Goal: Task Accomplishment & Management: Complete application form

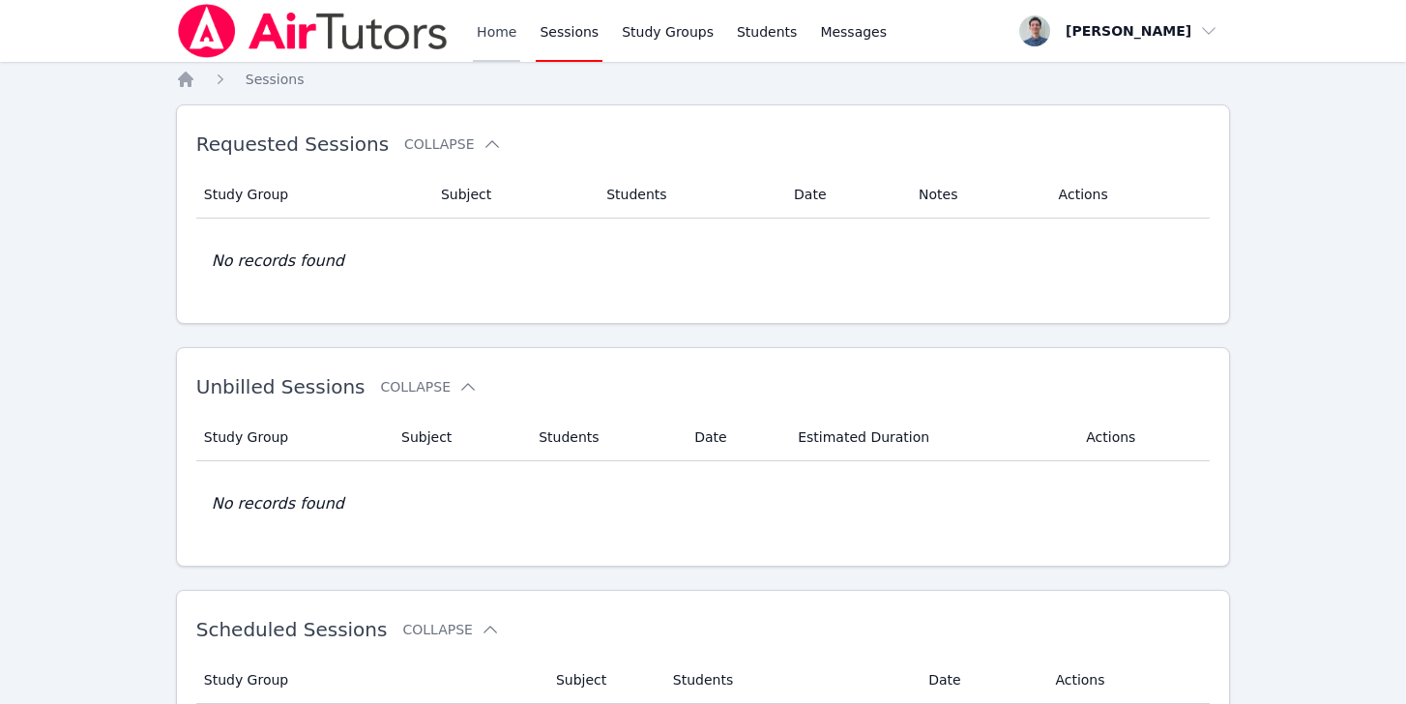
click at [483, 15] on link "Home" at bounding box center [496, 31] width 47 height 62
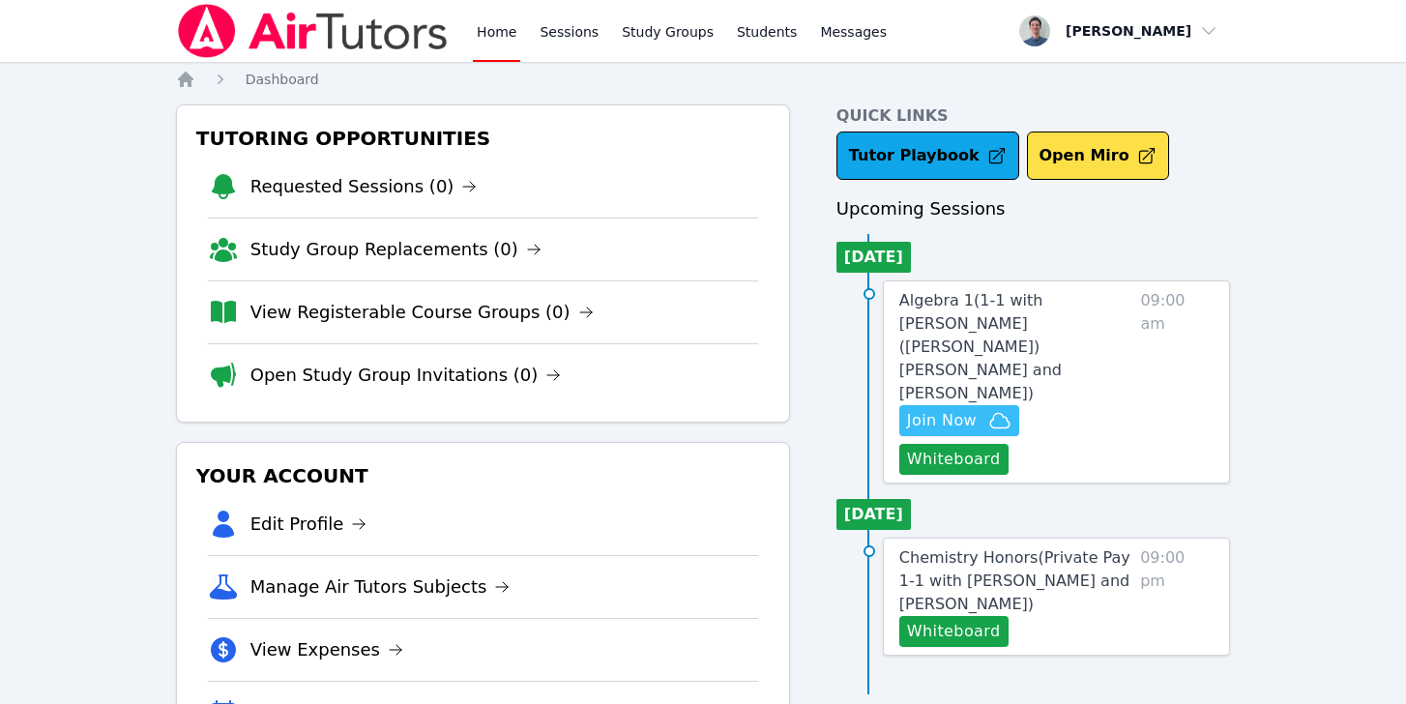
click at [981, 409] on span "Join Now" at bounding box center [959, 420] width 104 height 23
click at [964, 314] on span "Algebra 1 ( 1-1 with Ricardo (Ricky) Muniz and Michael O'Connor )" at bounding box center [980, 346] width 162 height 111
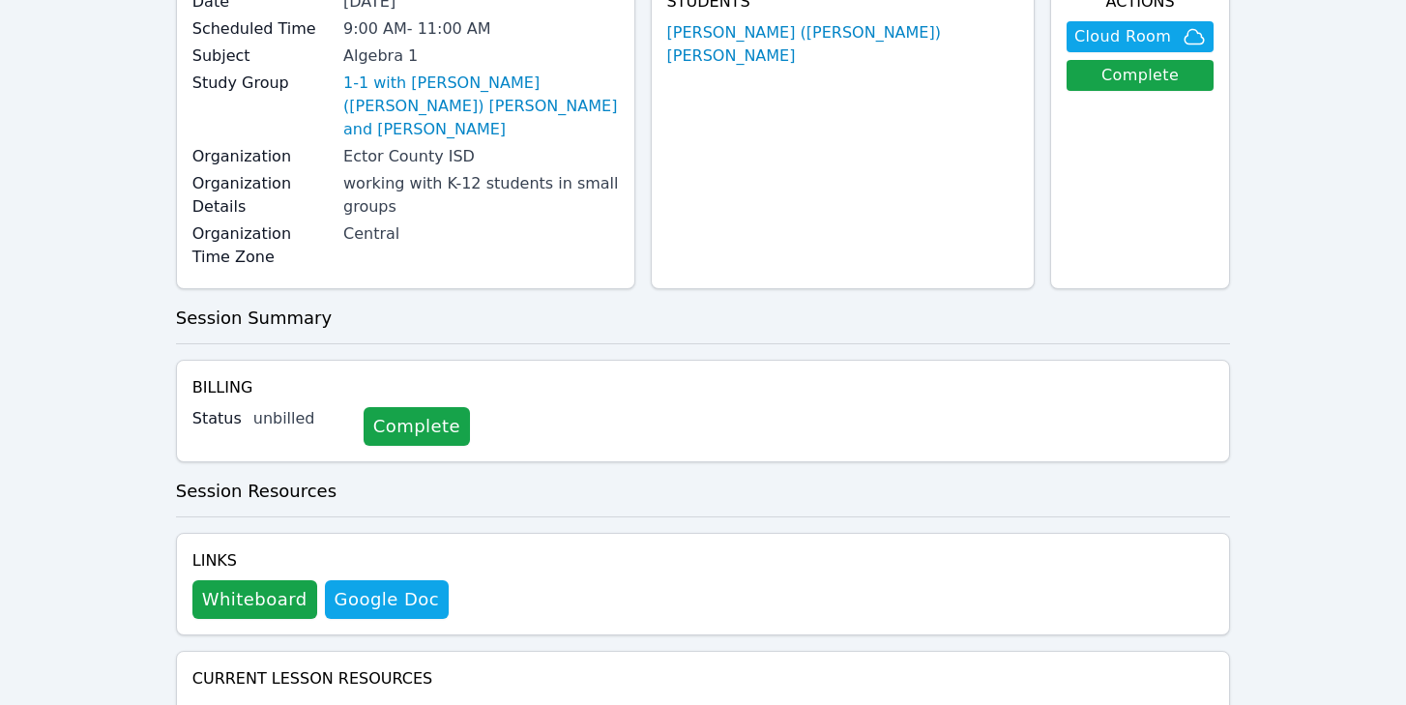
scroll to position [195, 0]
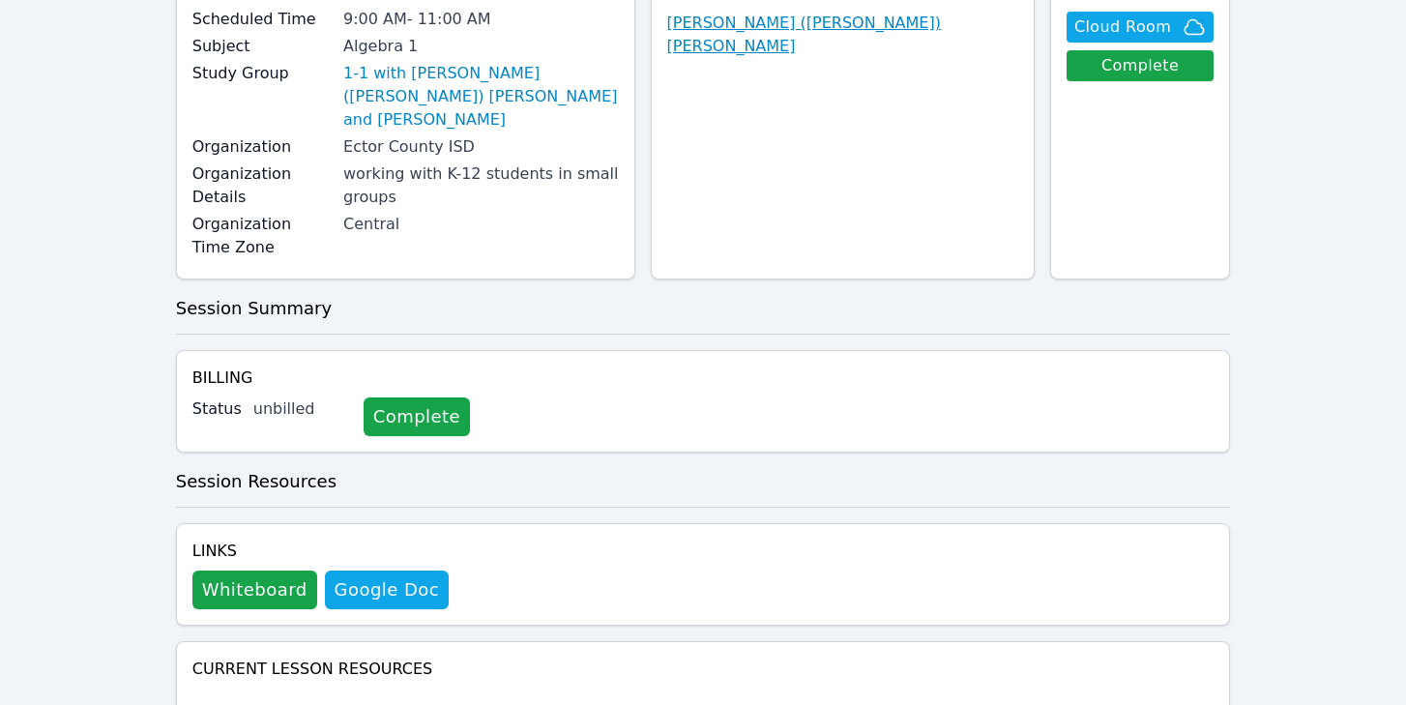
click at [911, 15] on link "[PERSON_NAME] ([PERSON_NAME]) [PERSON_NAME]" at bounding box center [842, 35] width 351 height 46
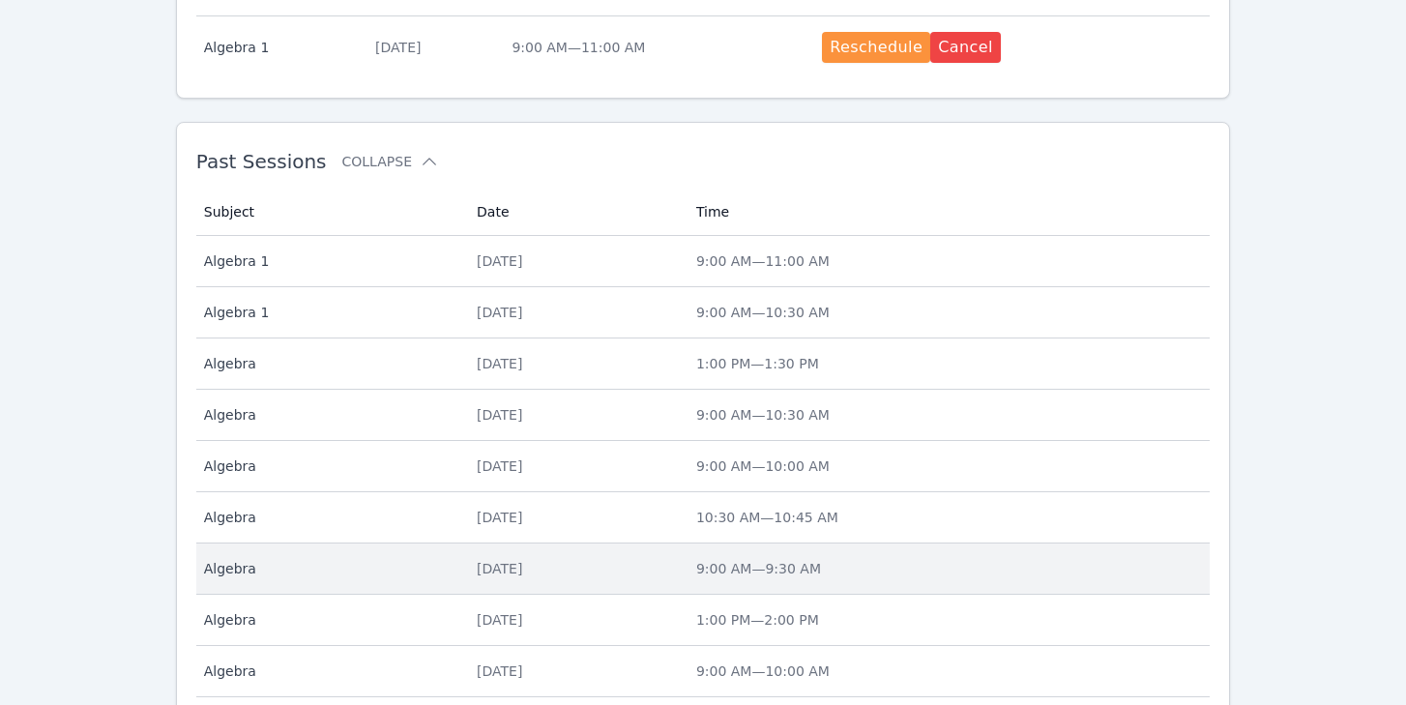
scroll to position [671, 0]
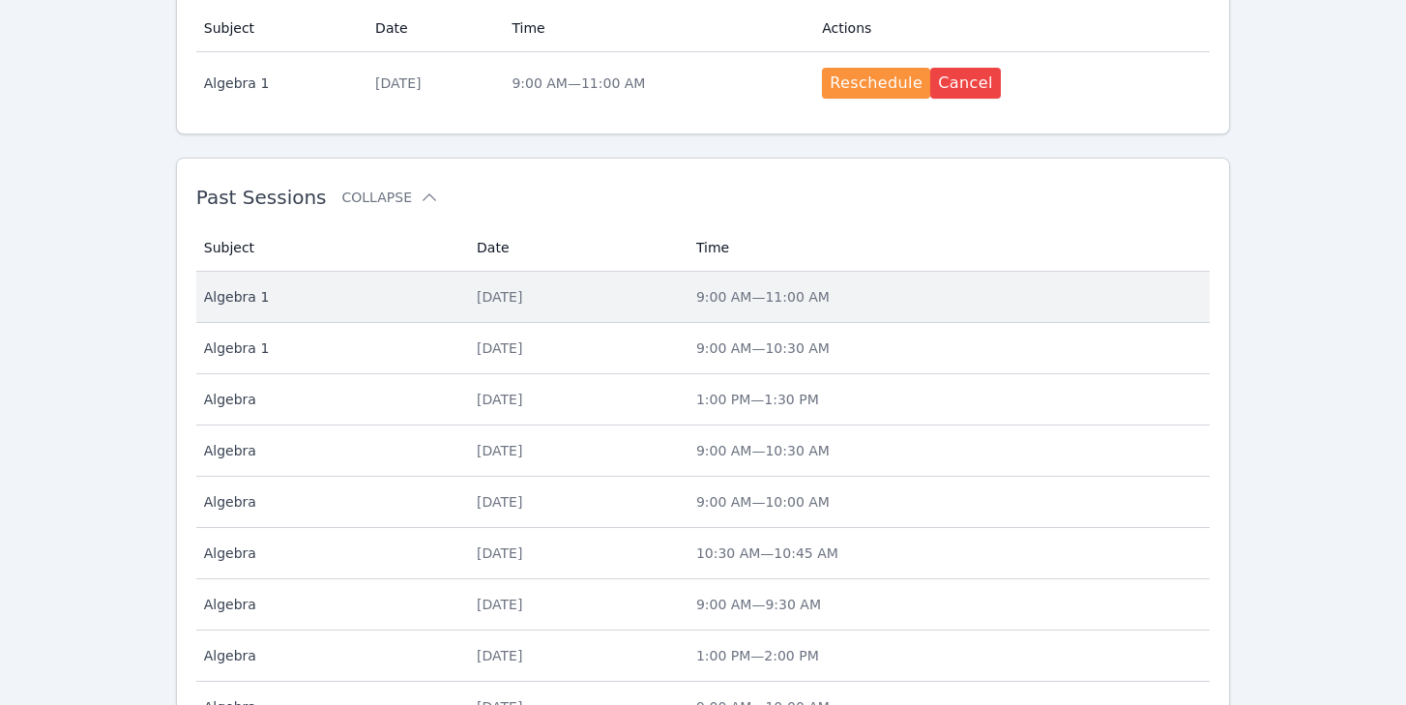
click at [509, 299] on div "Mon Sep 8" at bounding box center [575, 296] width 196 height 19
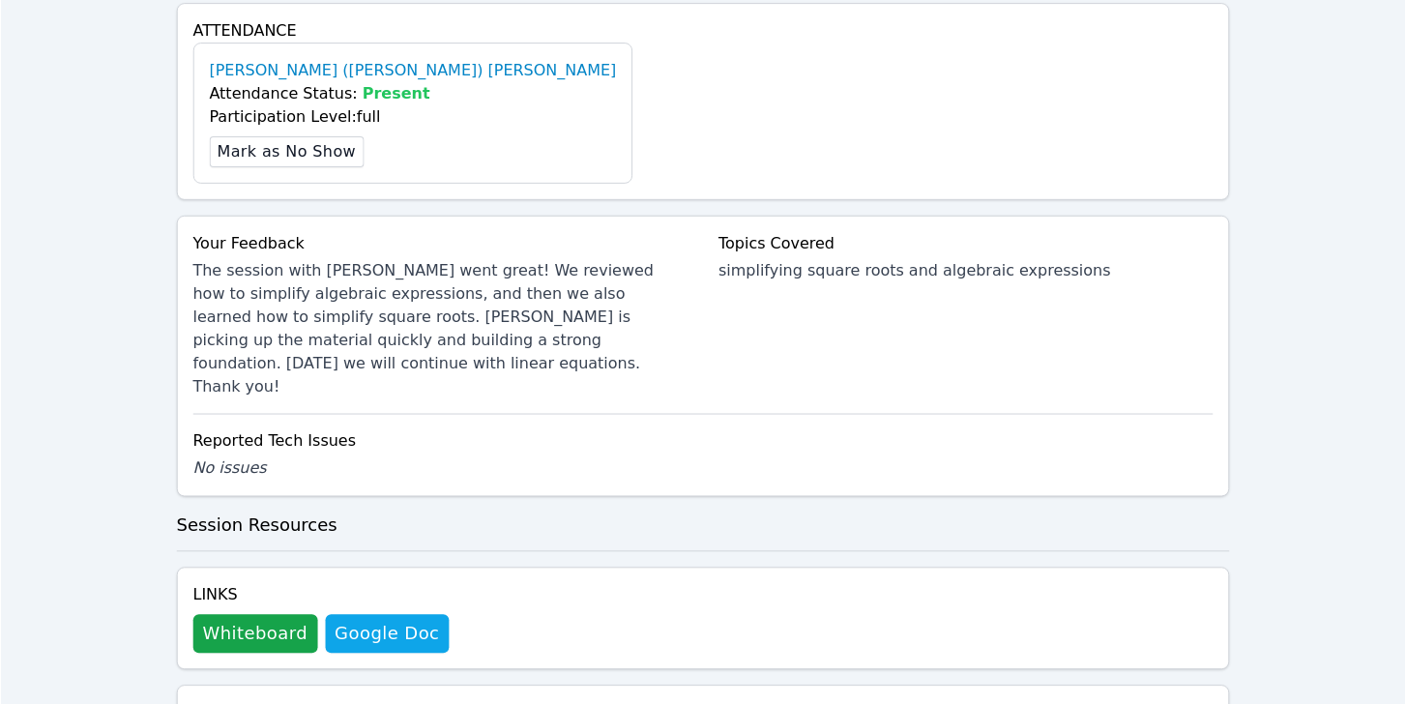
scroll to position [620, 0]
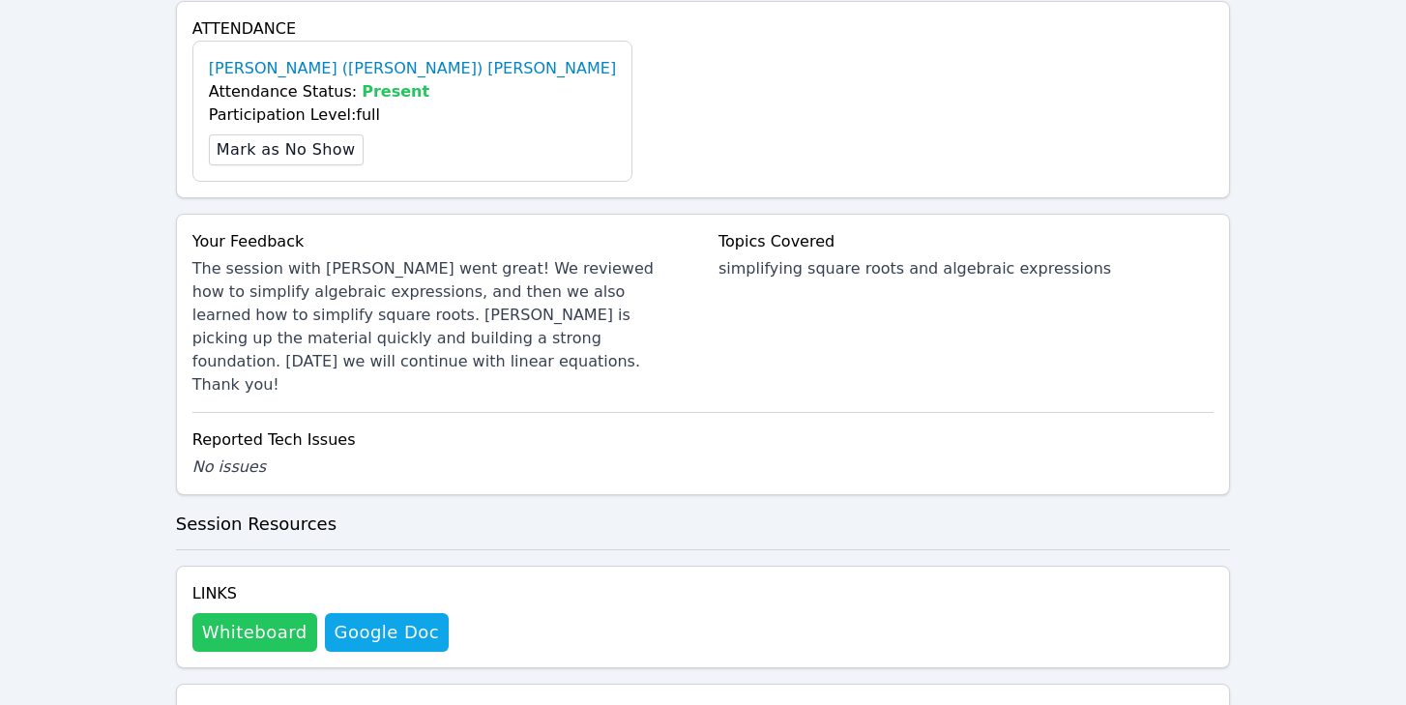
click at [256, 613] on button "Whiteboard" at bounding box center [254, 632] width 125 height 39
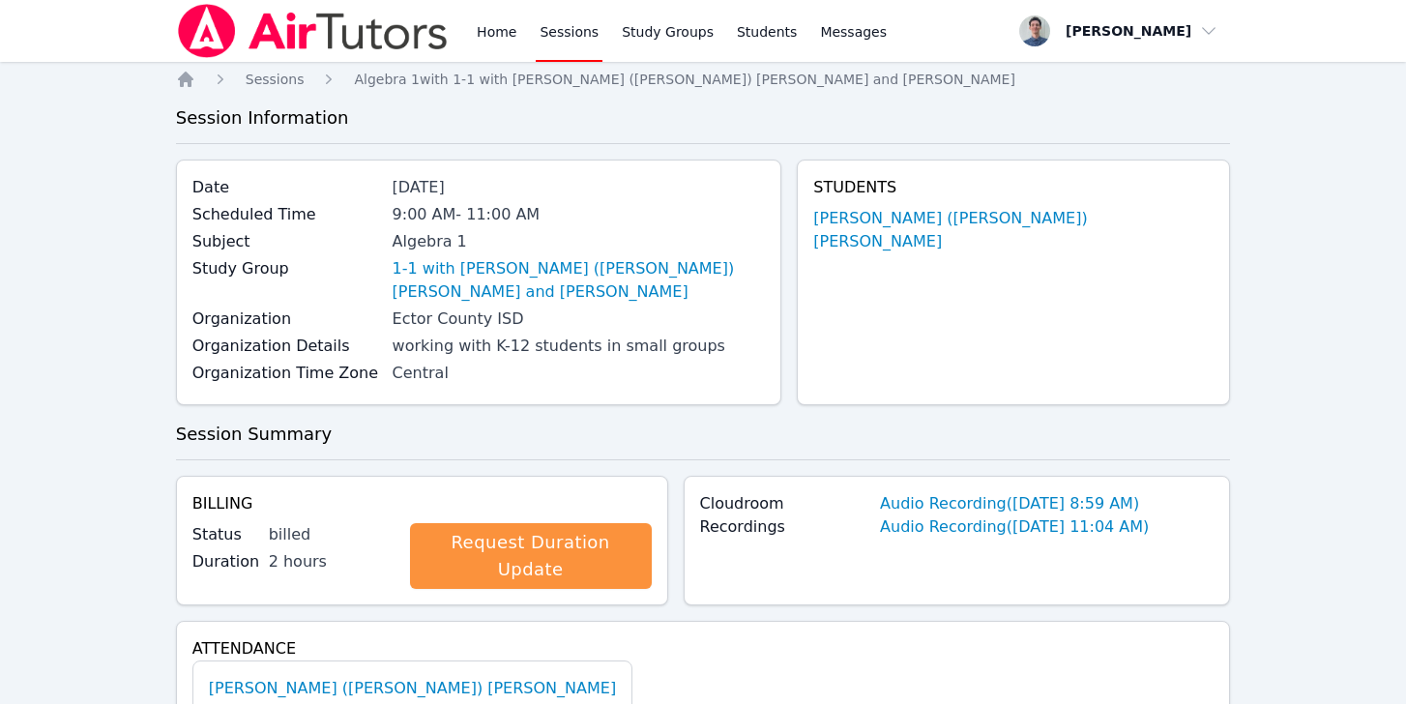
click at [571, 50] on link "Sessions" at bounding box center [569, 31] width 67 height 62
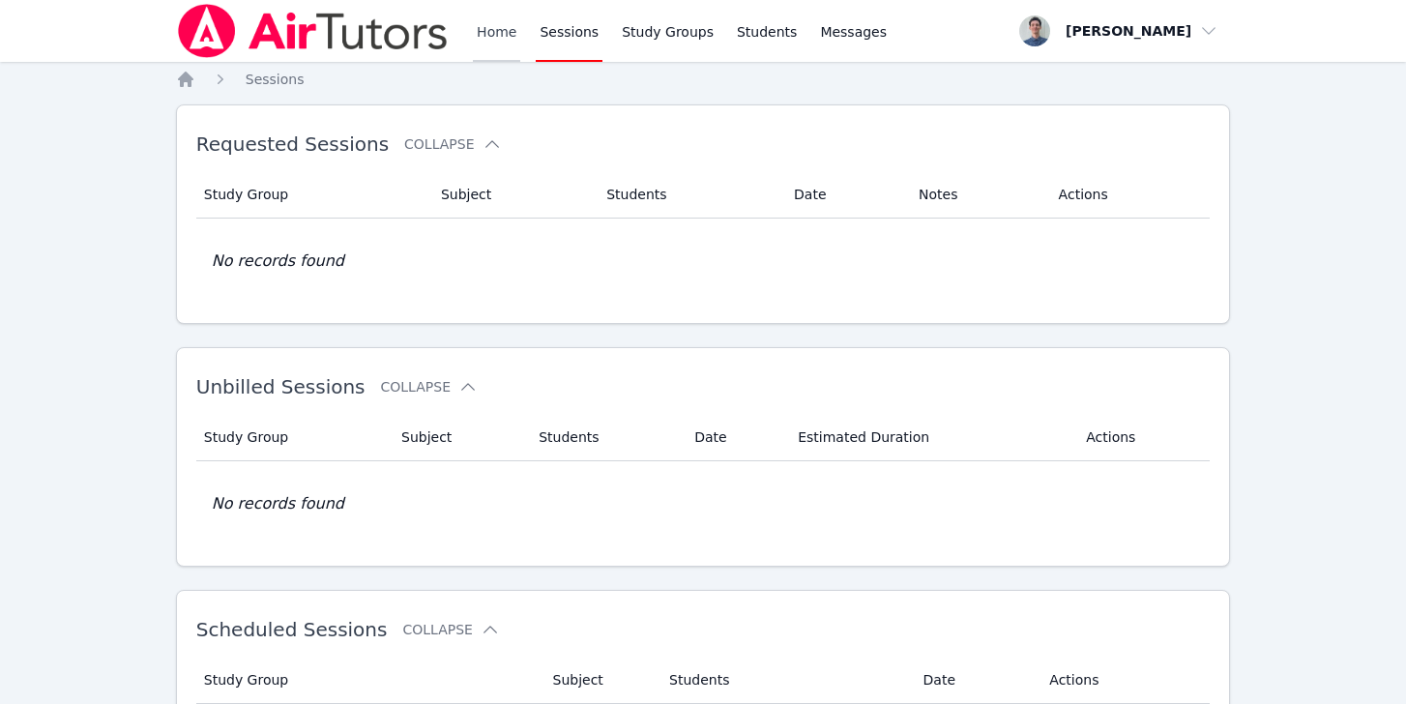
click at [497, 41] on link "Home" at bounding box center [496, 31] width 47 height 62
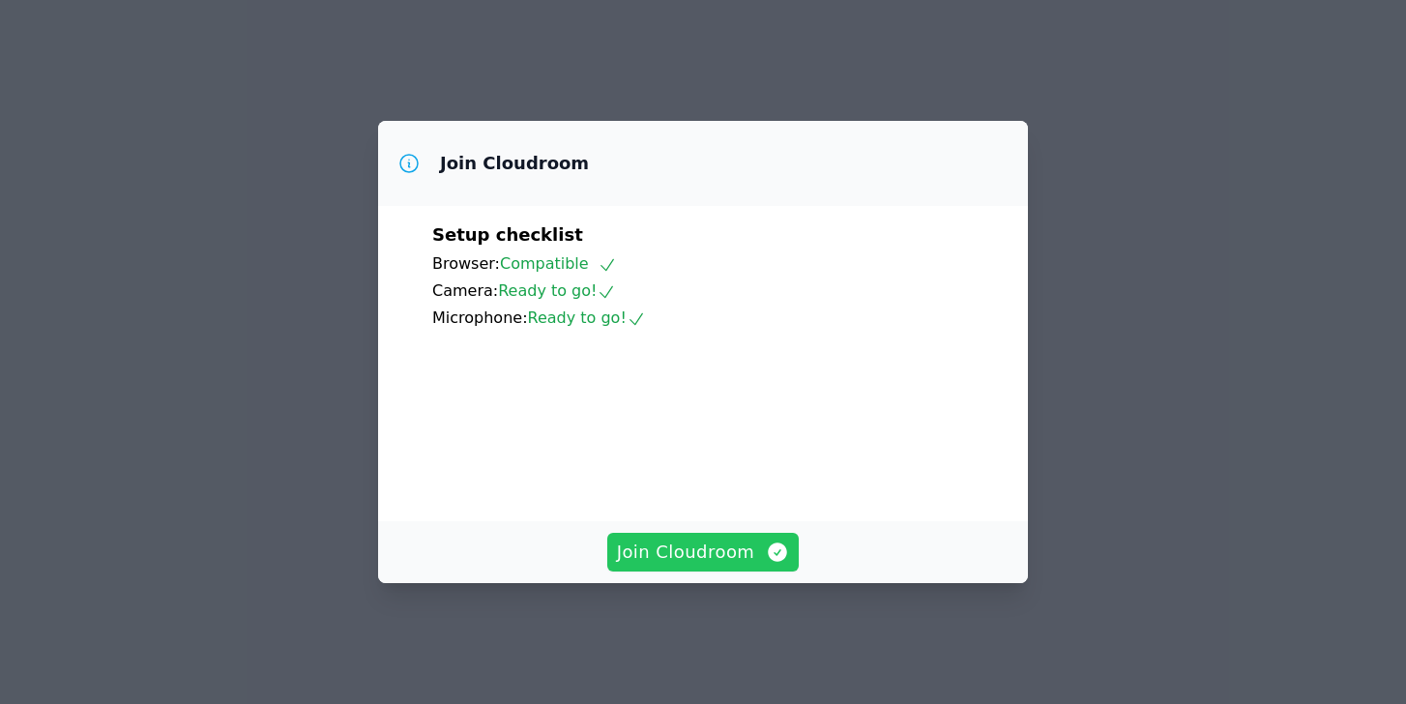
click at [745, 566] on span "Join Cloudroom" at bounding box center [703, 552] width 173 height 27
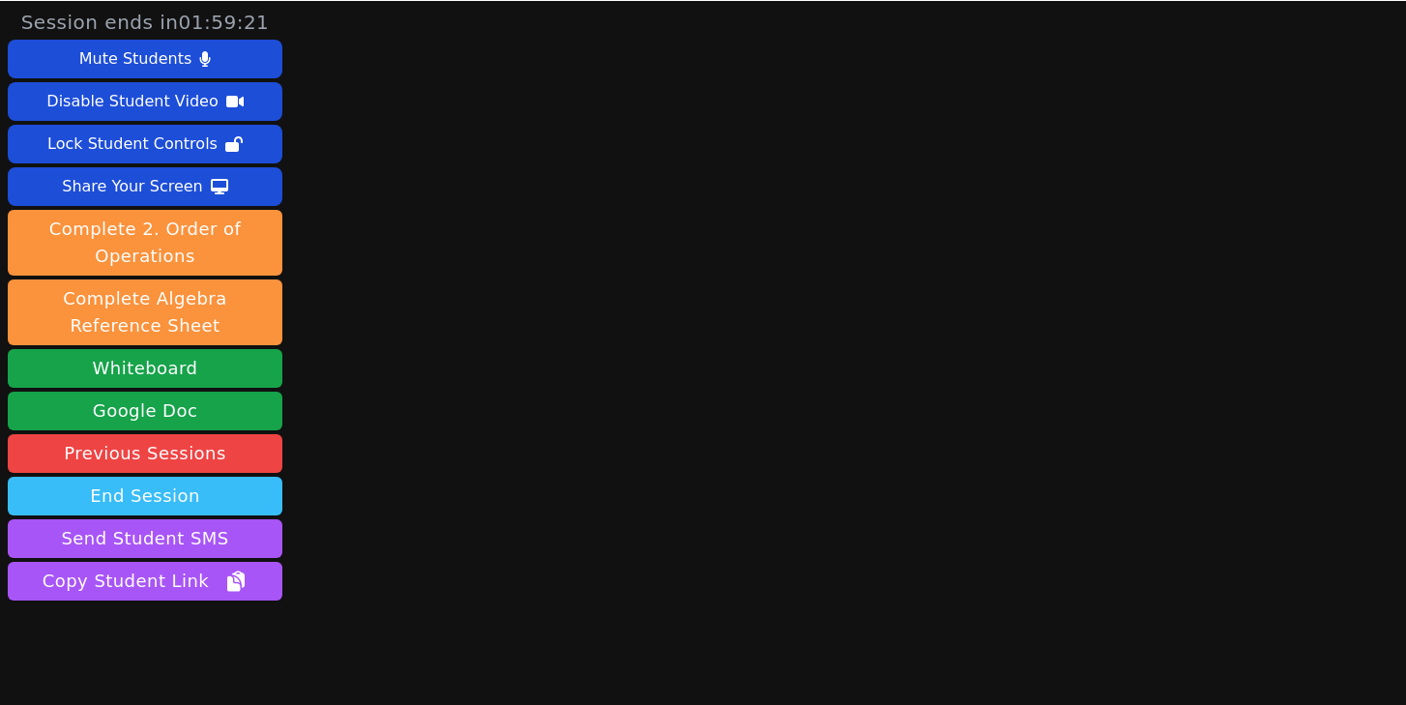
scroll to position [62, 0]
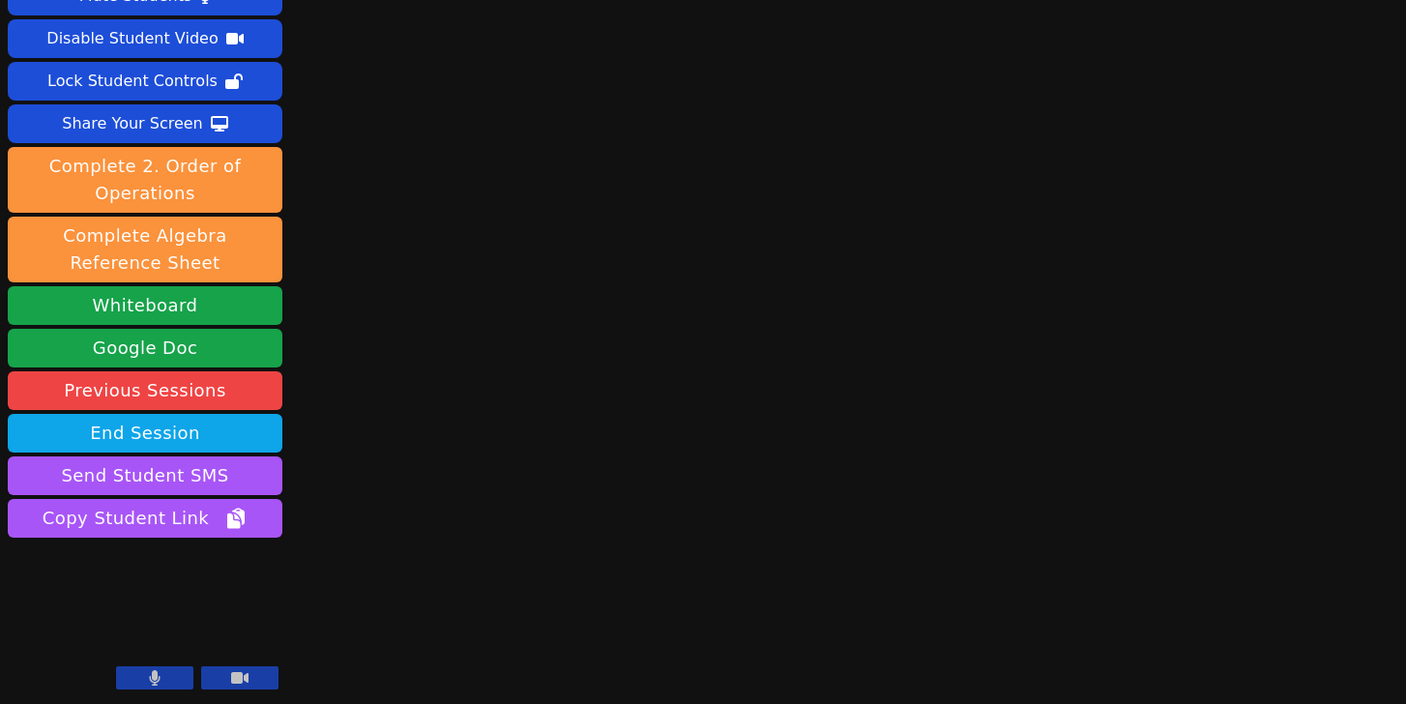
click at [149, 680] on icon at bounding box center [155, 677] width 12 height 15
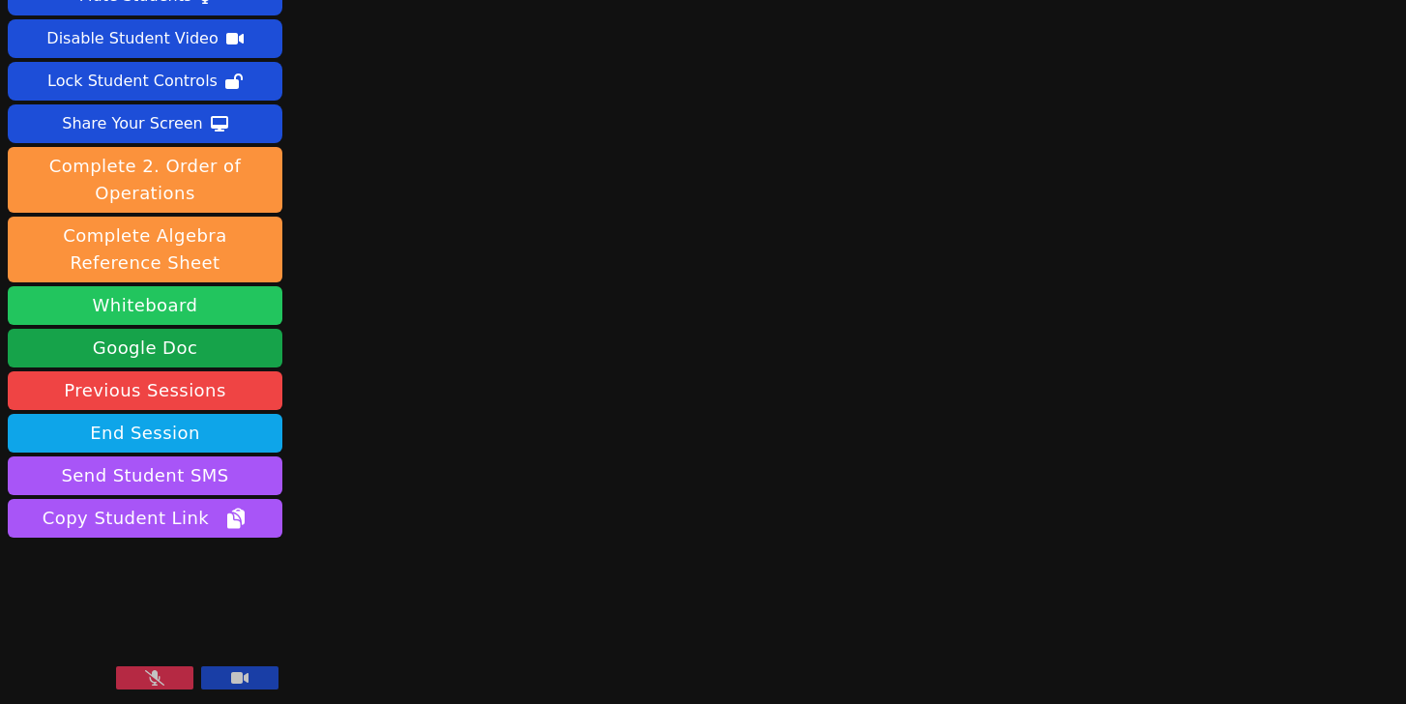
click at [186, 306] on button "Whiteboard" at bounding box center [145, 305] width 275 height 39
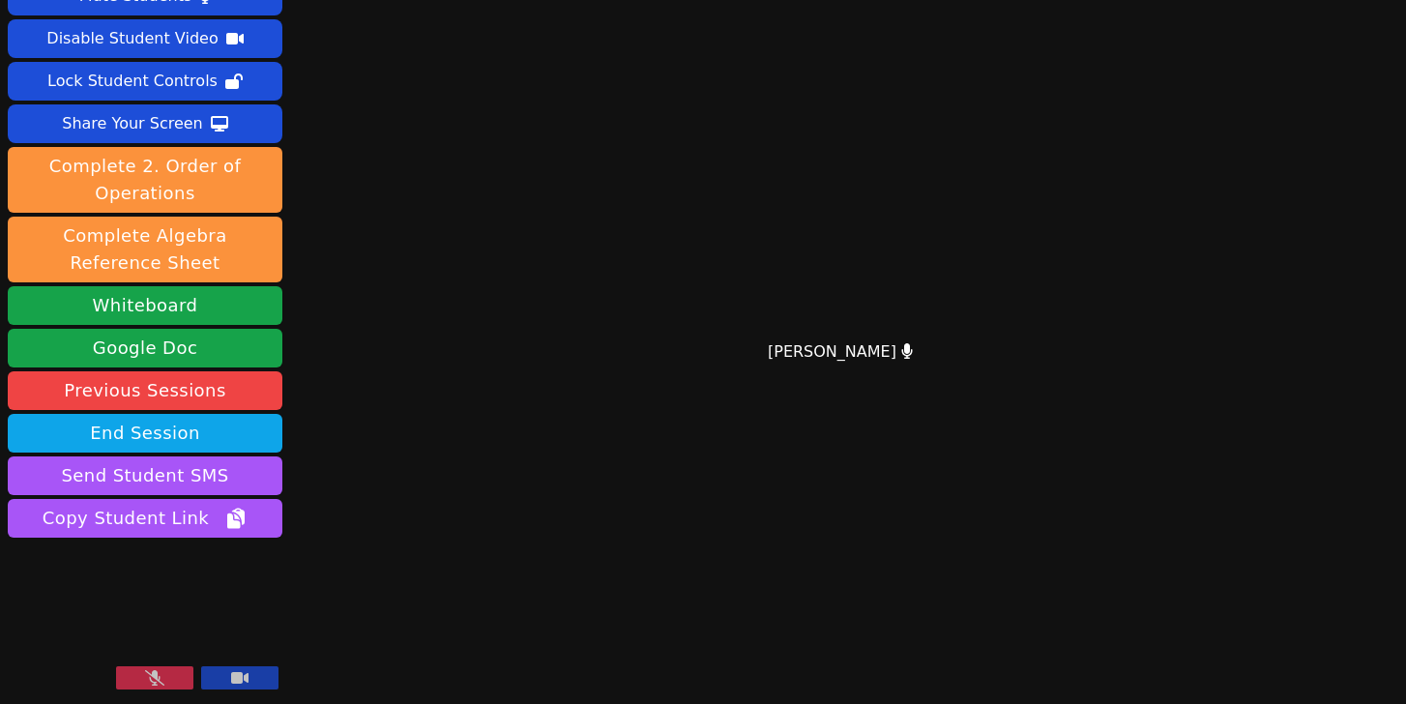
click at [159, 673] on icon at bounding box center [154, 677] width 19 height 15
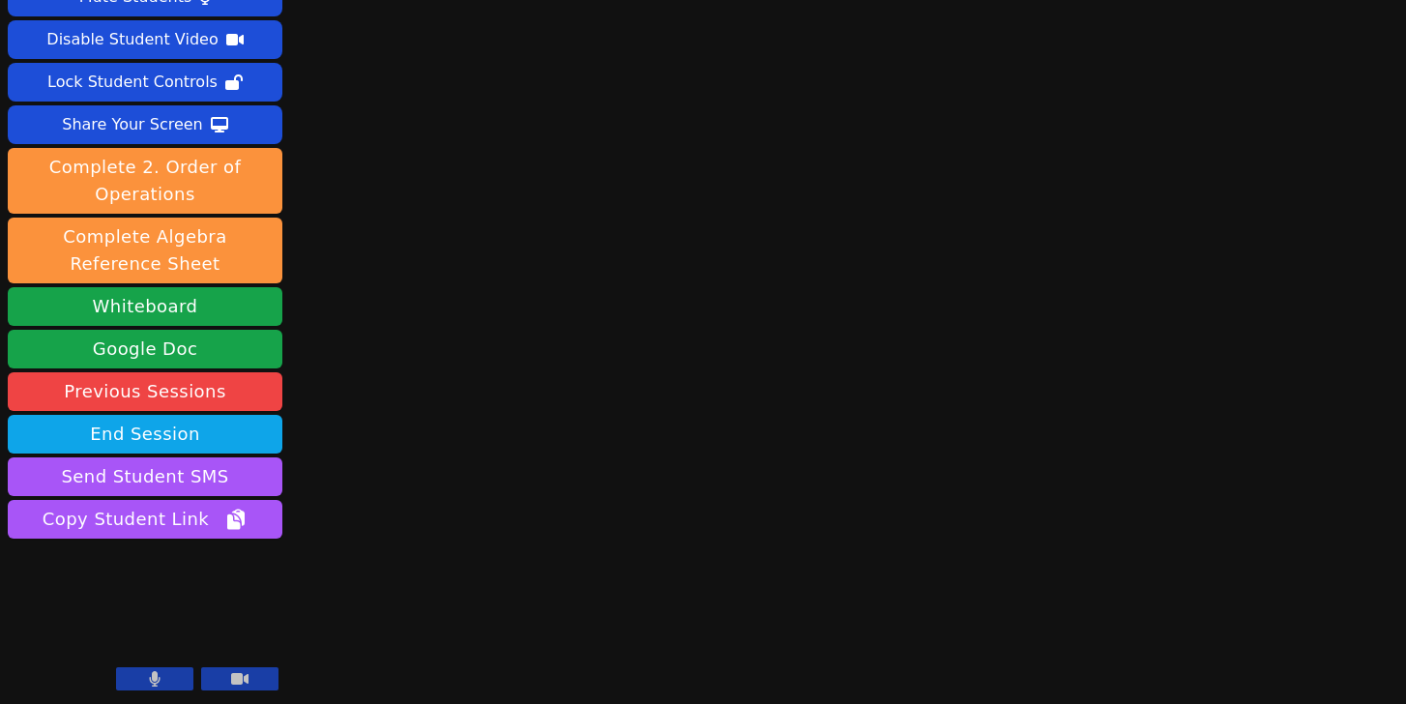
click at [145, 681] on button at bounding box center [154, 678] width 77 height 23
click at [170, 671] on button at bounding box center [154, 678] width 77 height 23
click at [147, 433] on button "End Session" at bounding box center [145, 434] width 275 height 39
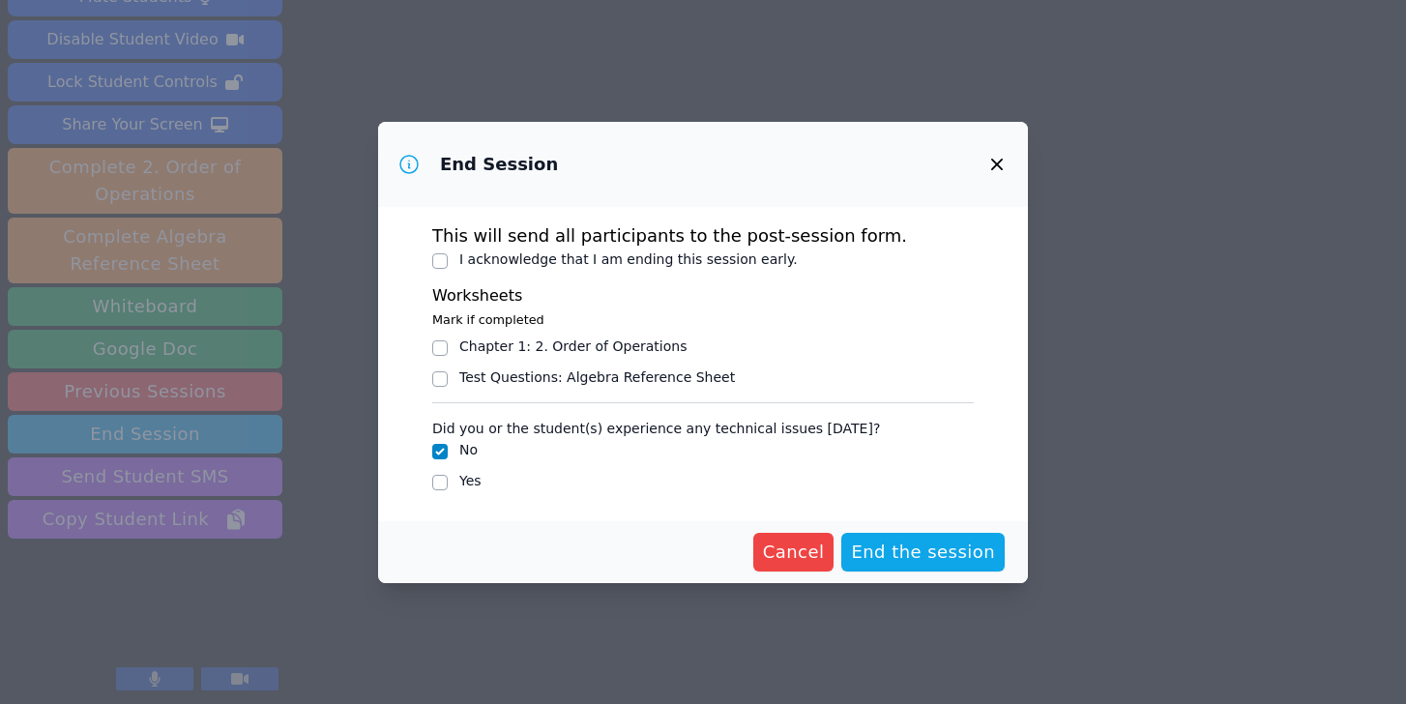
click at [714, 259] on label "I acknowledge that I am ending this session early." at bounding box center [628, 258] width 338 height 15
click at [448, 259] on input "I acknowledge that I am ending this session early." at bounding box center [439, 260] width 15 height 15
checkbox input "true"
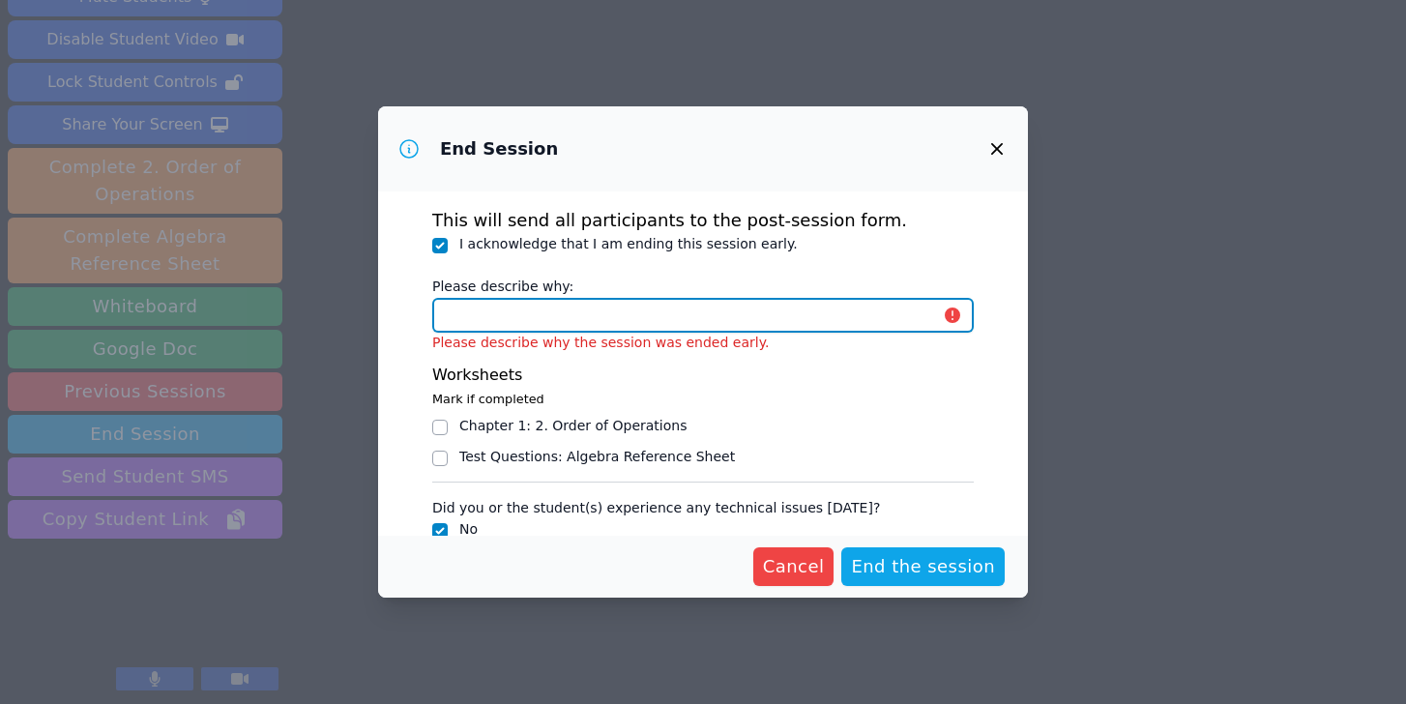
click at [659, 314] on input "Please describe why:" at bounding box center [702, 315] width 541 height 35
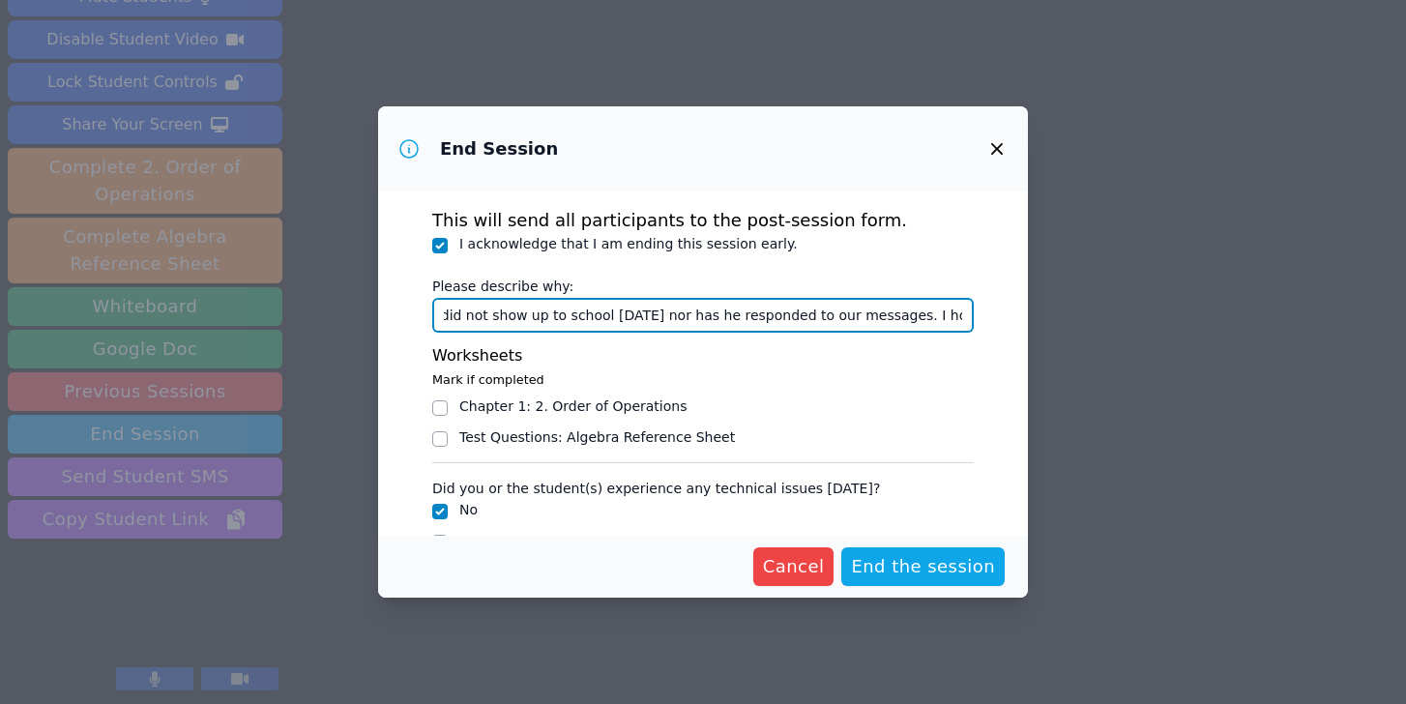
scroll to position [0, 130]
click at [704, 320] on input "[PERSON_NAME] did not show up to school [DATE] nor has he responded to our mess…" at bounding box center [702, 315] width 541 height 35
type input "[PERSON_NAME] did not show up to school [DATE] nor has he responded to our mess…"
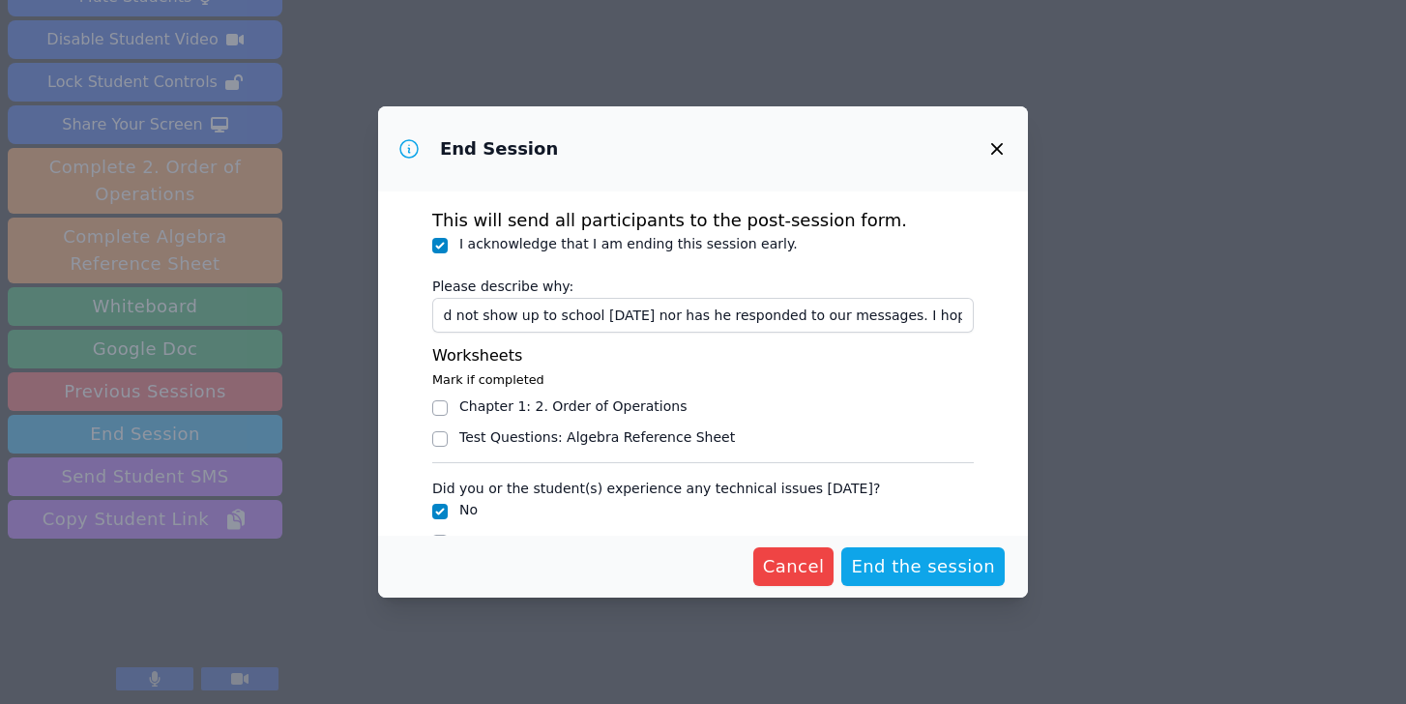
click at [889, 407] on div "Chapter 1 : 2. Order of Operations" at bounding box center [702, 407] width 541 height 23
click at [903, 559] on span "End the session" at bounding box center [923, 566] width 144 height 27
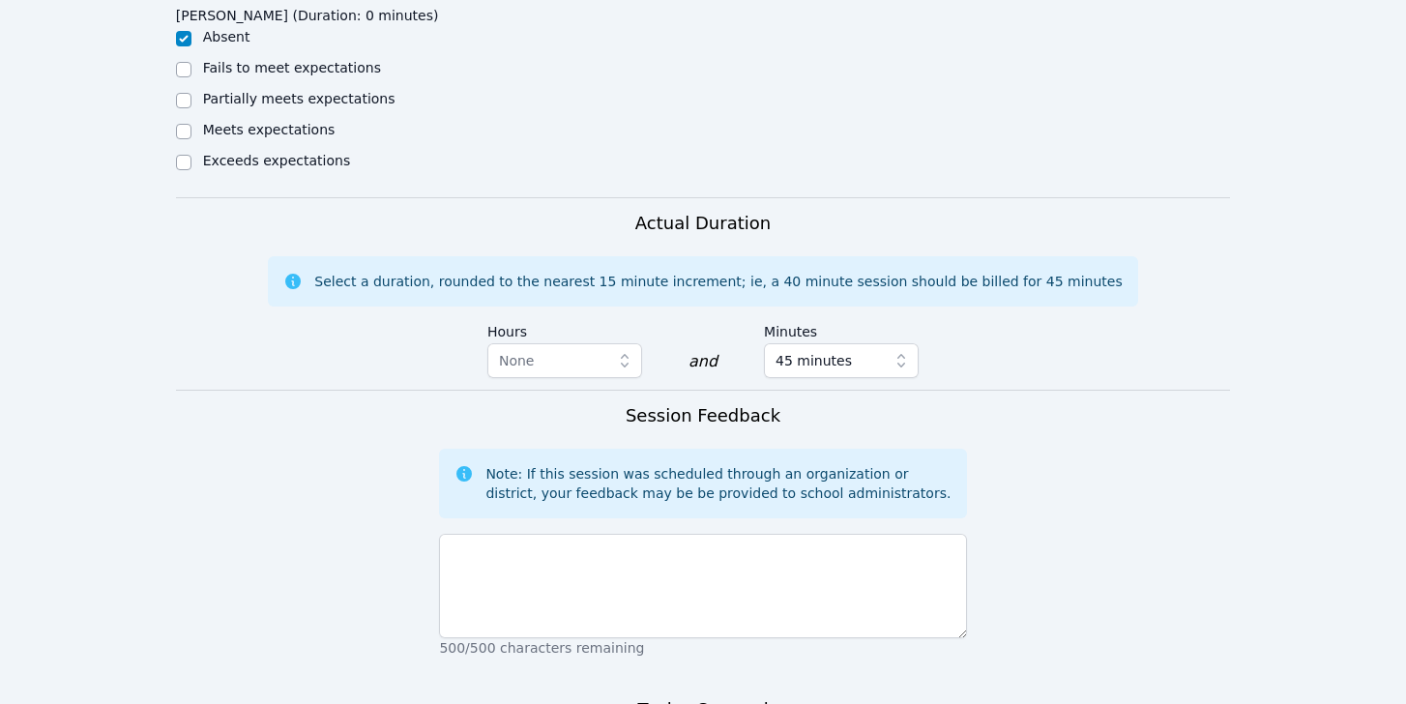
scroll to position [1109, 0]
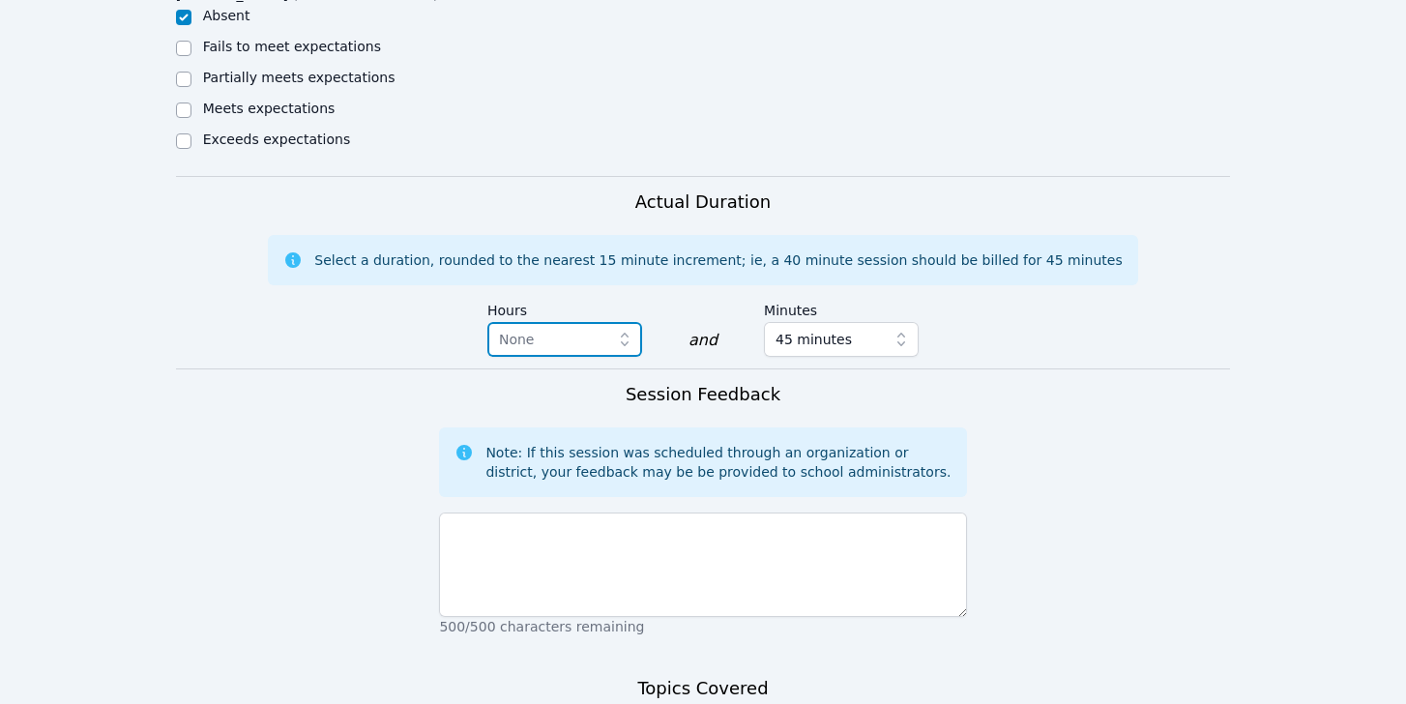
click at [573, 328] on span "None" at bounding box center [551, 339] width 104 height 23
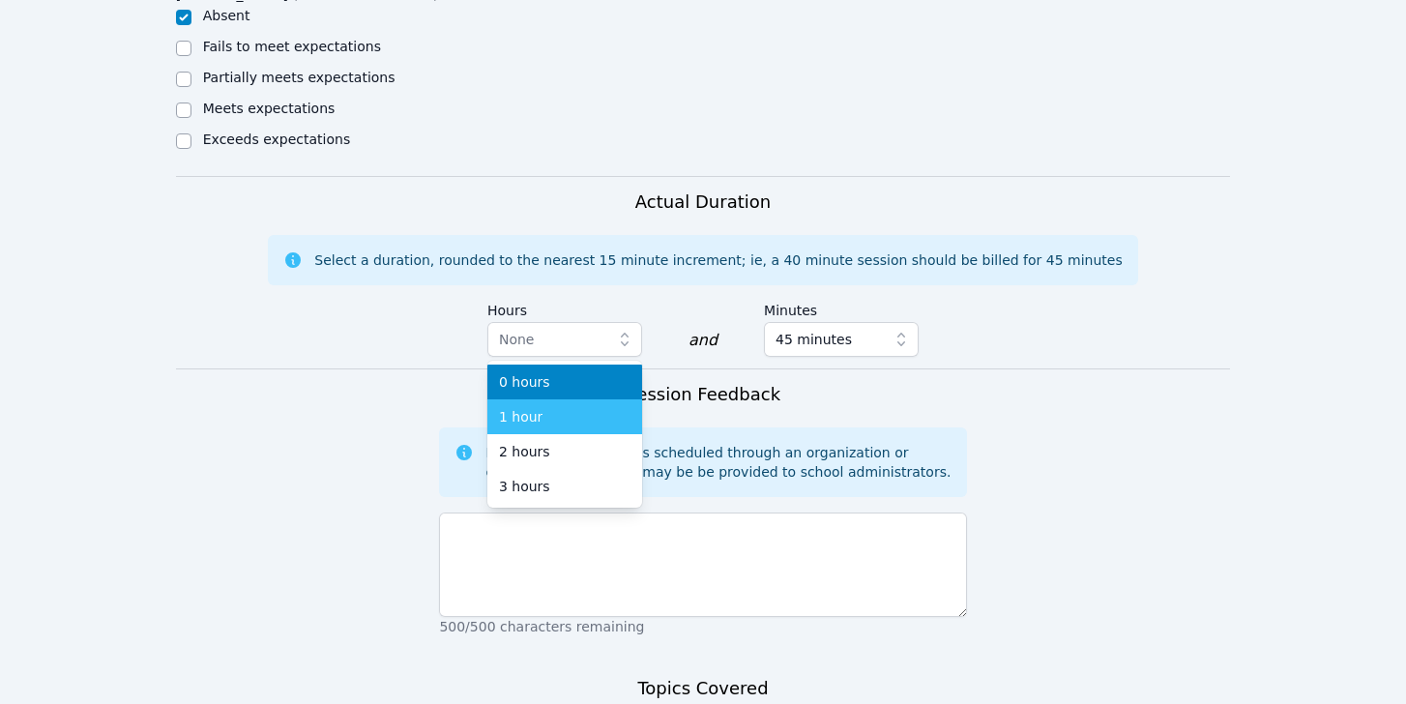
click at [532, 407] on span "1 hour" at bounding box center [521, 416] width 44 height 19
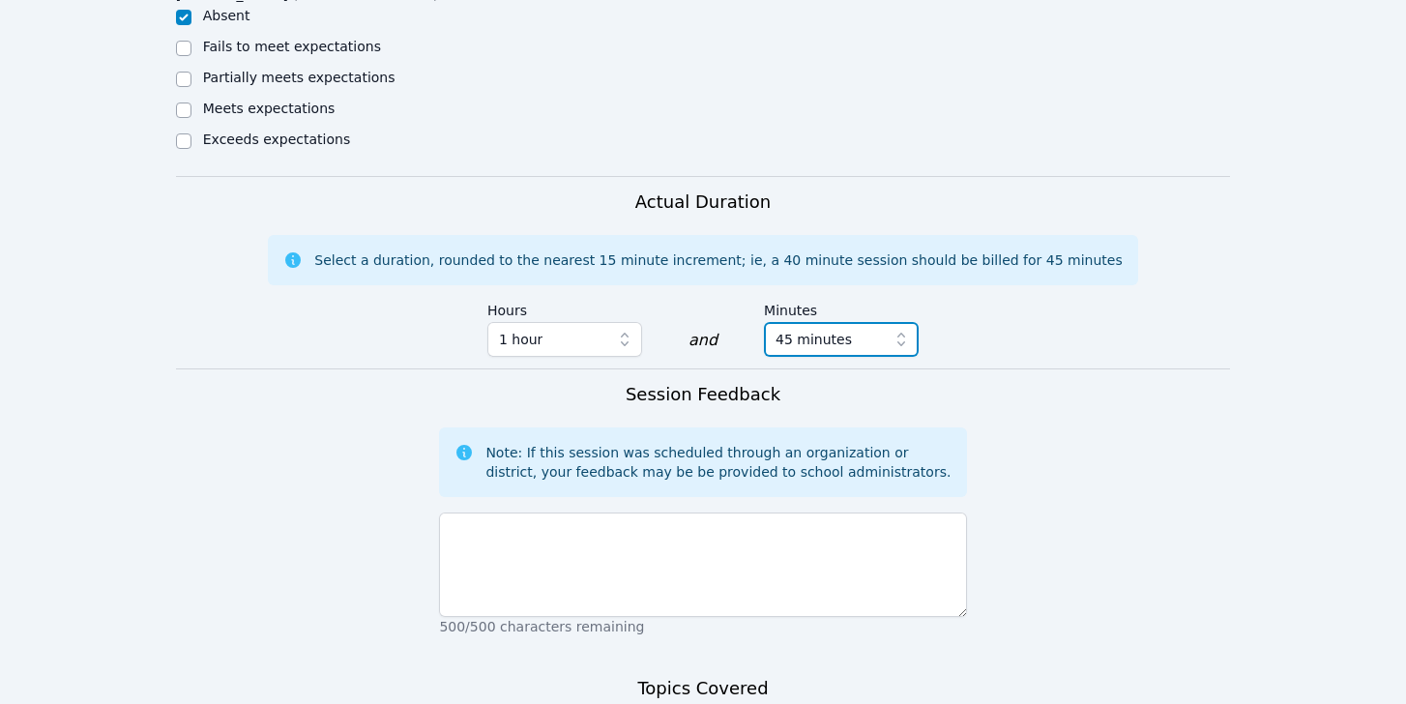
click at [810, 328] on span "45 minutes" at bounding box center [813, 339] width 76 height 23
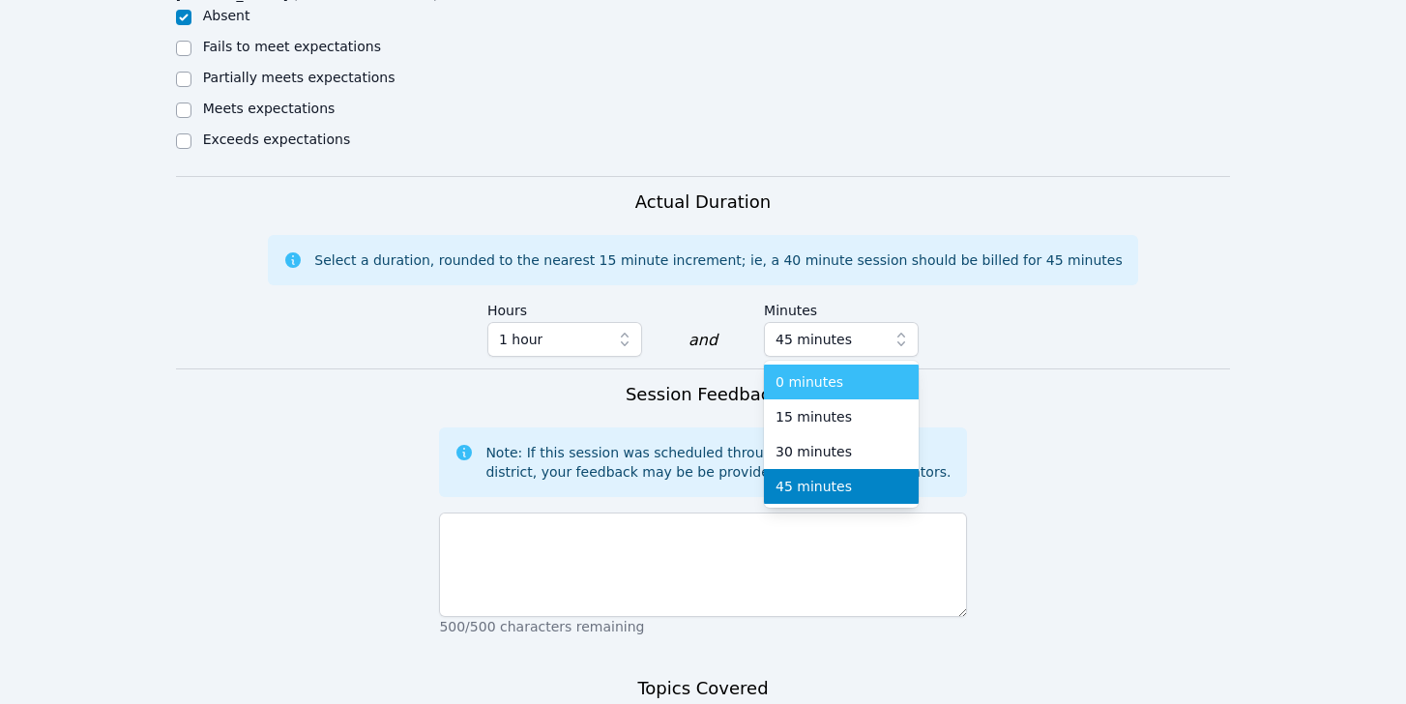
click at [789, 372] on span "0 minutes" at bounding box center [809, 381] width 68 height 19
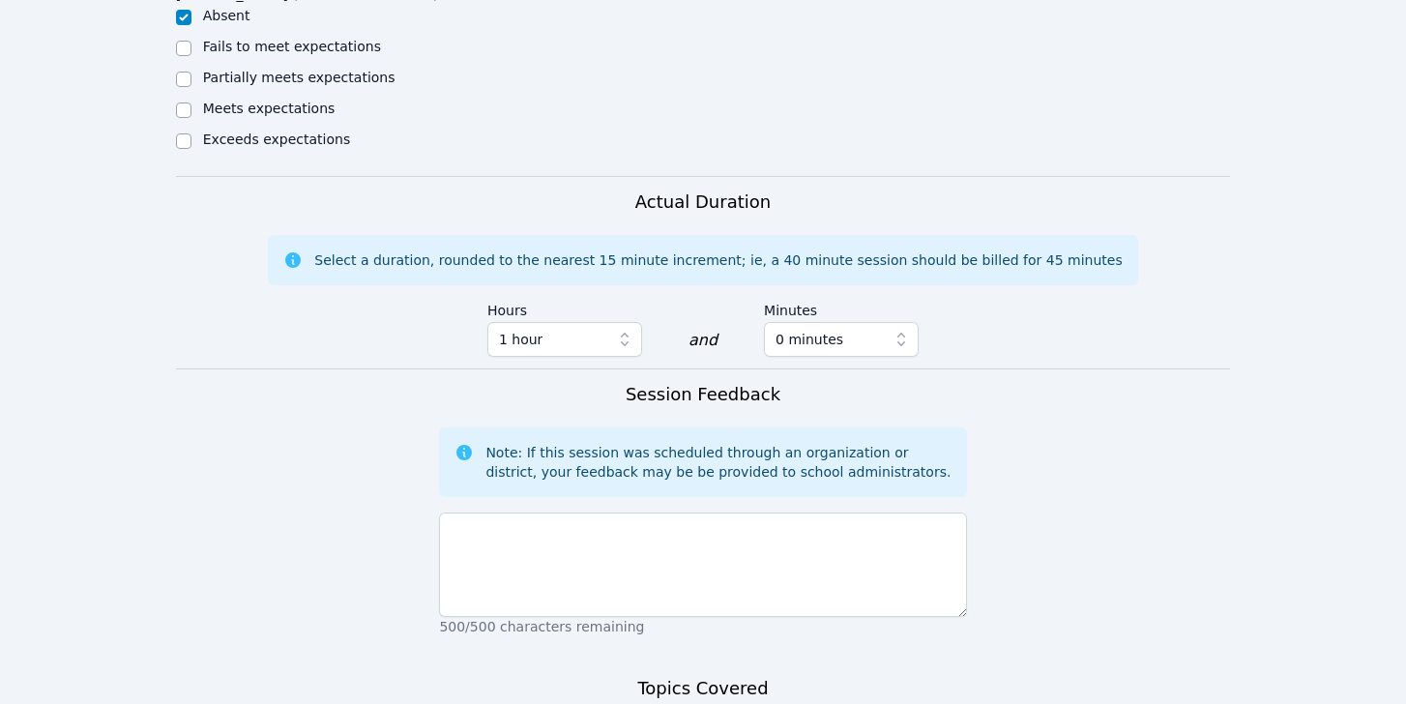
click at [982, 259] on div "Actual Duration Select a duration, rounded to the nearest 15 minute increment; …" at bounding box center [703, 279] width 1055 height 180
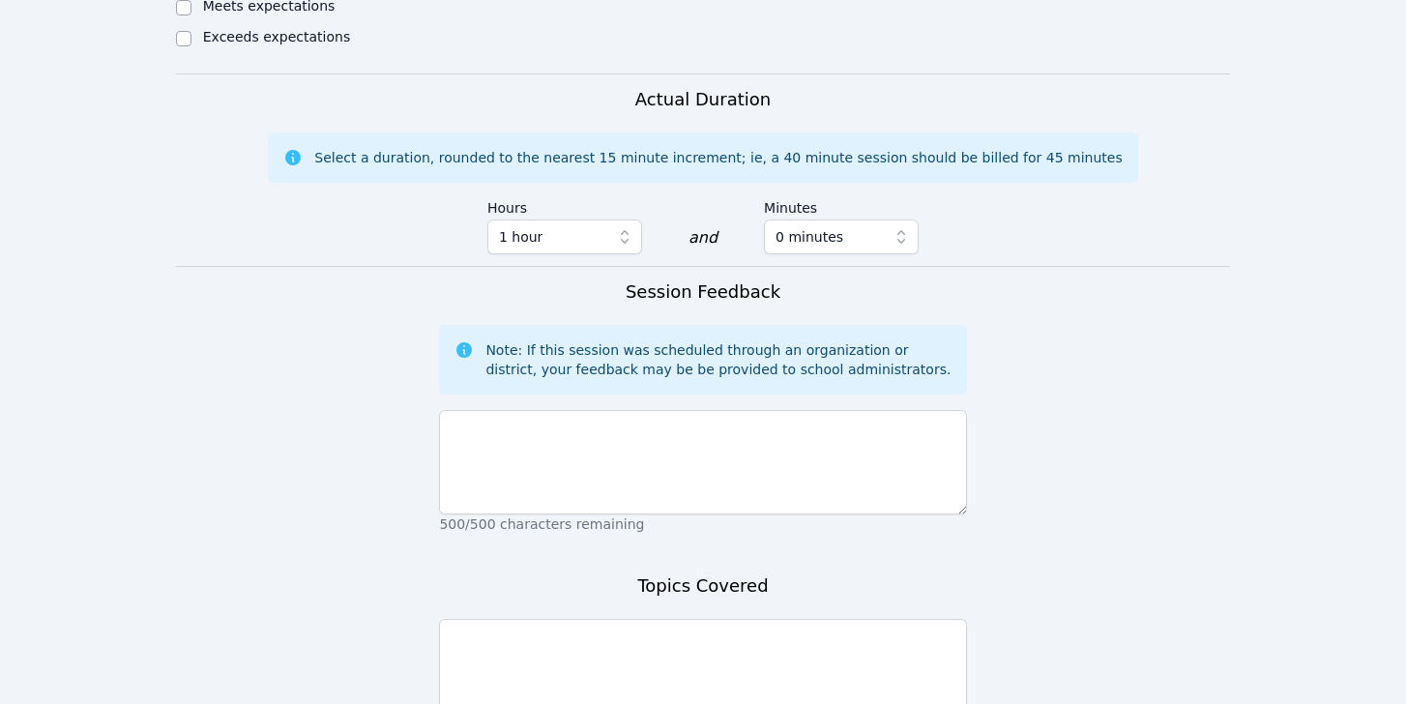
scroll to position [1212, 0]
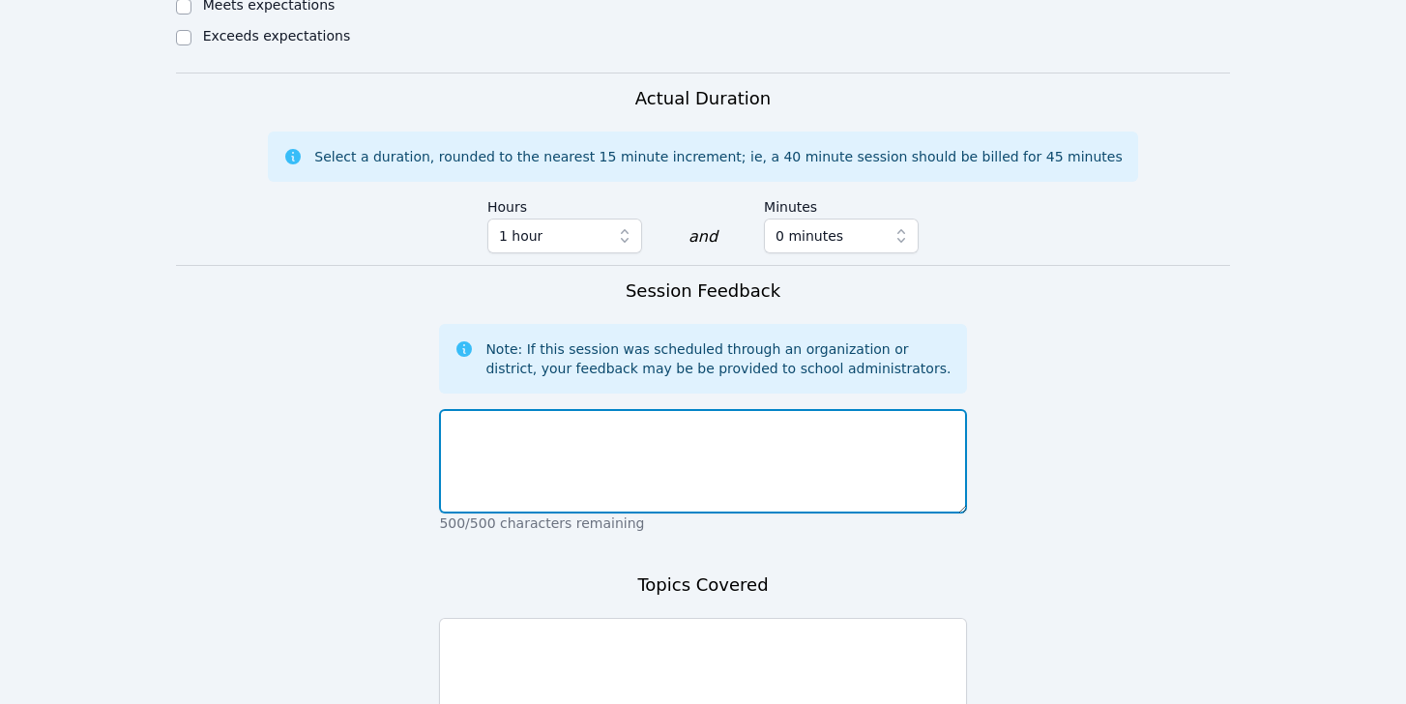
click at [657, 409] on textarea at bounding box center [702, 461] width 527 height 104
paste textarea "[PERSON_NAME] did not show up to school [DATE] nor has he responded to our mess…"
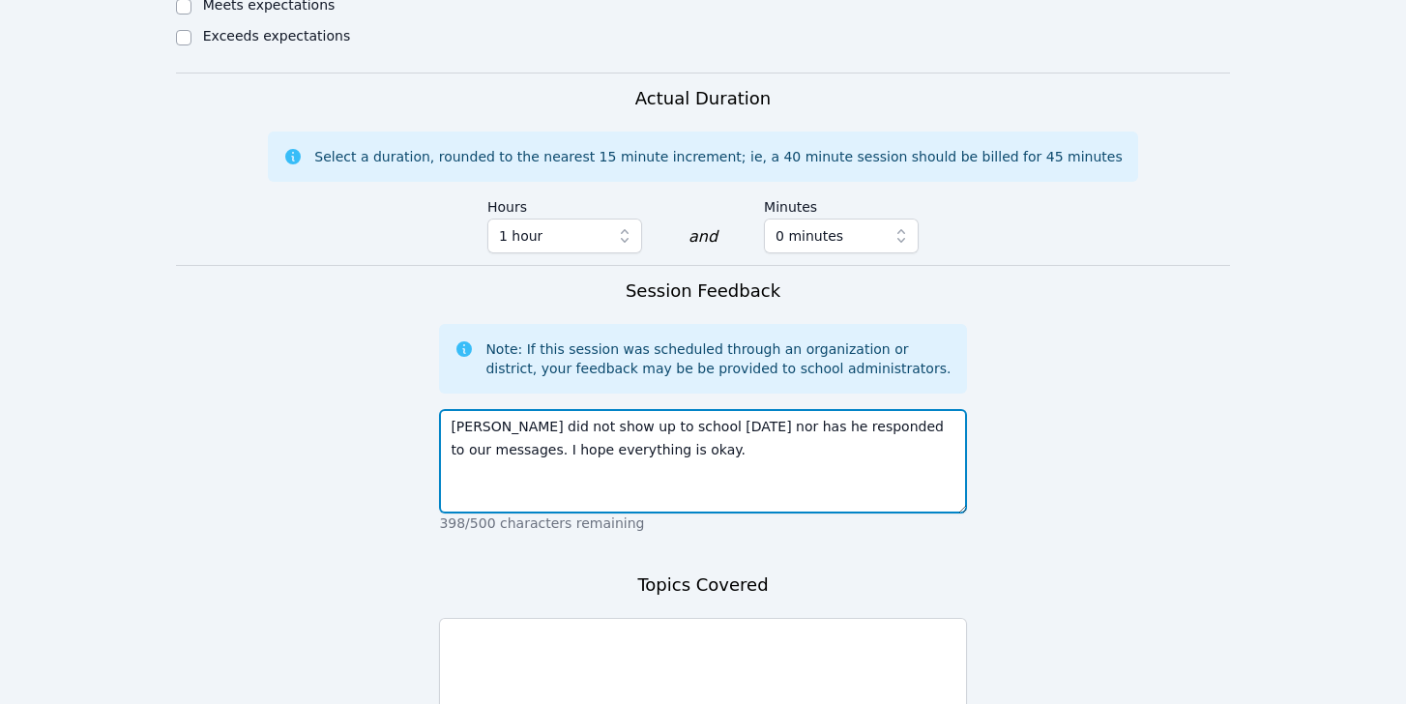
type textarea "[PERSON_NAME] did not show up to school [DATE] nor has he responded to our mess…"
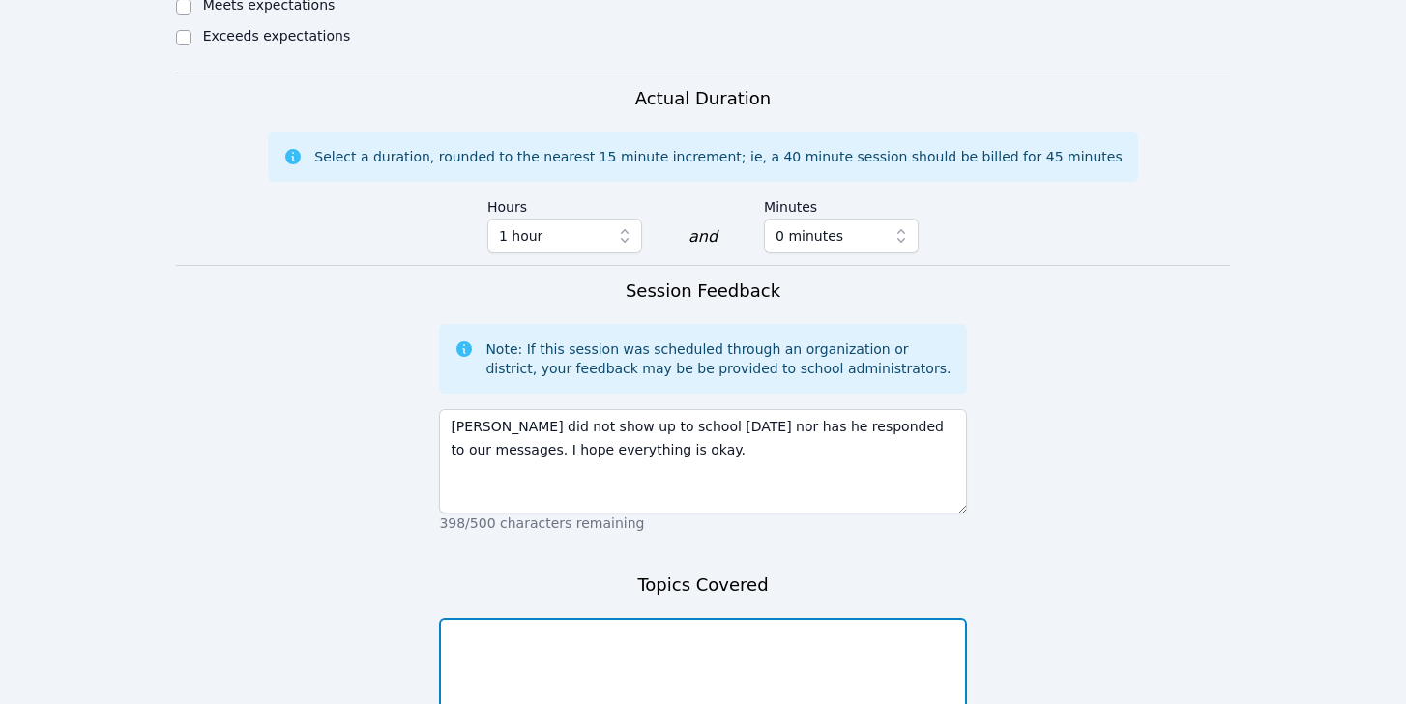
click at [678, 636] on textarea at bounding box center [702, 670] width 527 height 104
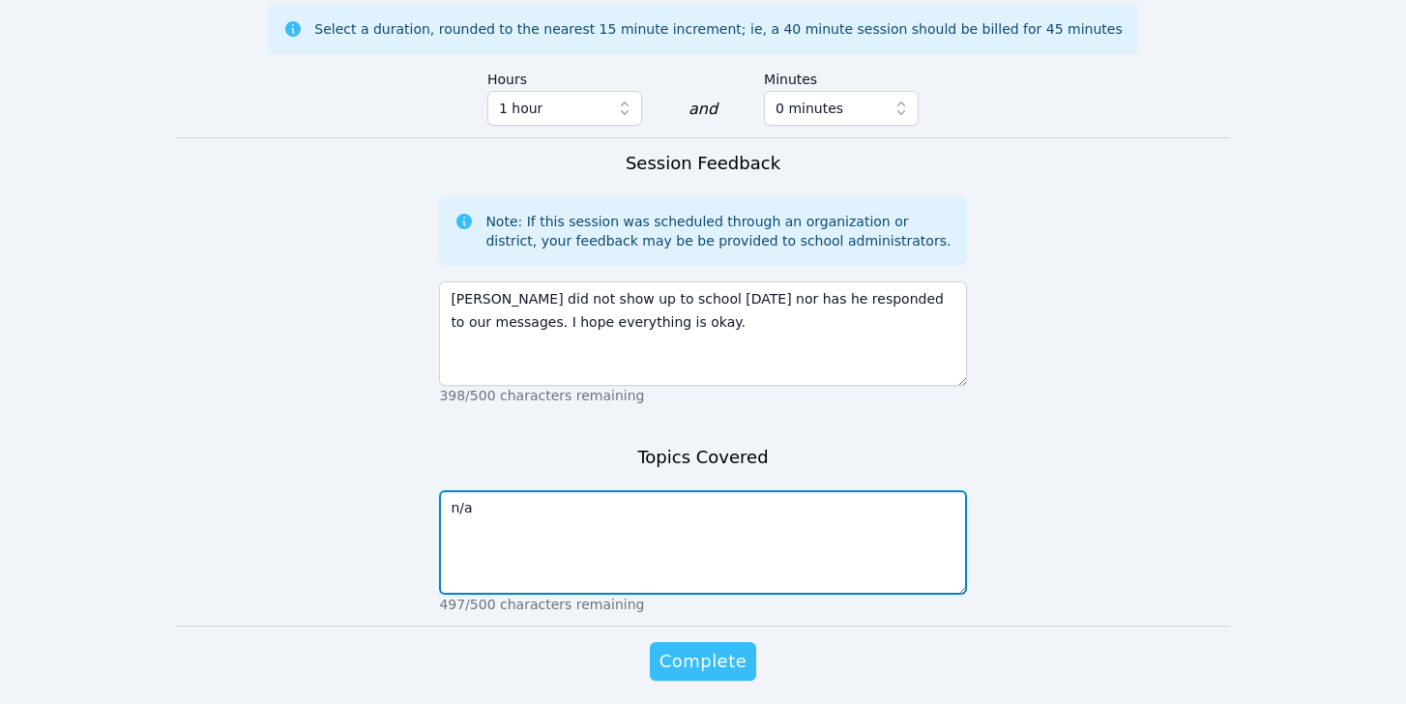
type textarea "n/a"
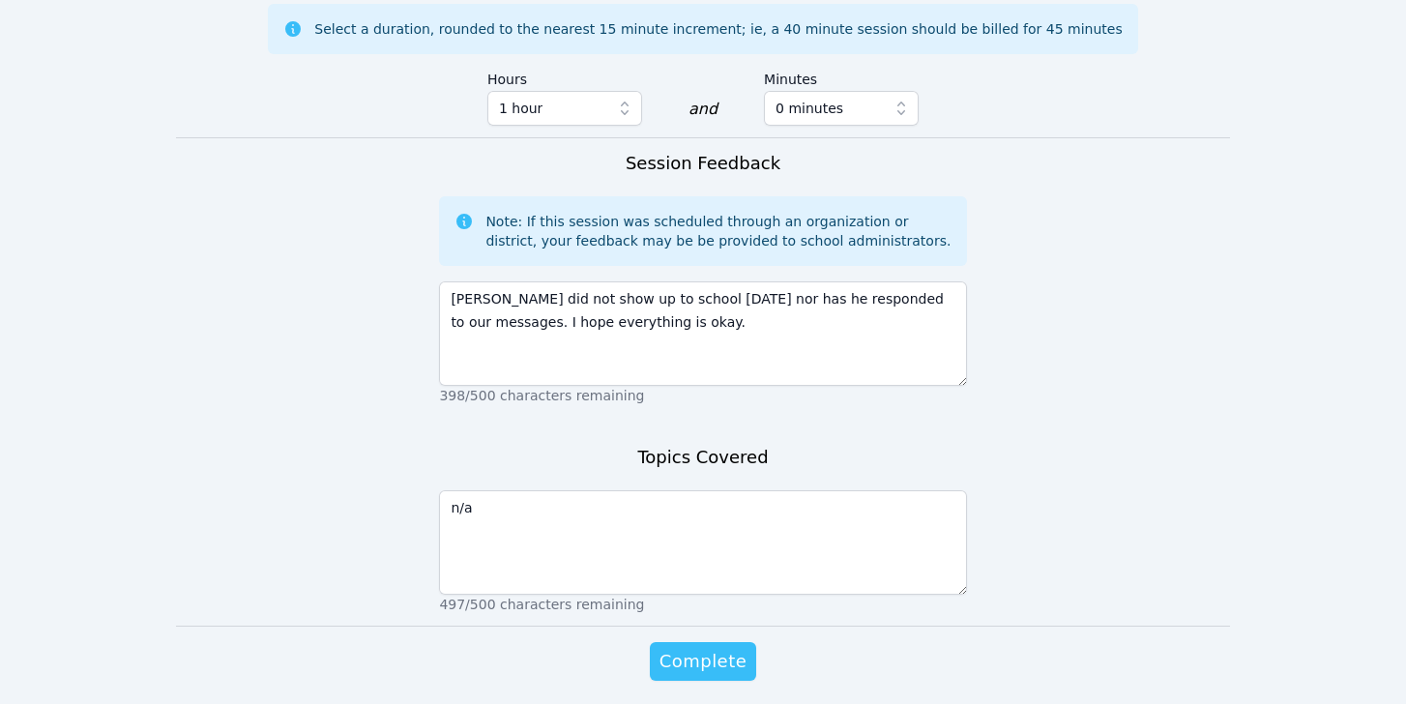
click at [692, 648] on span "Complete" at bounding box center [702, 661] width 87 height 27
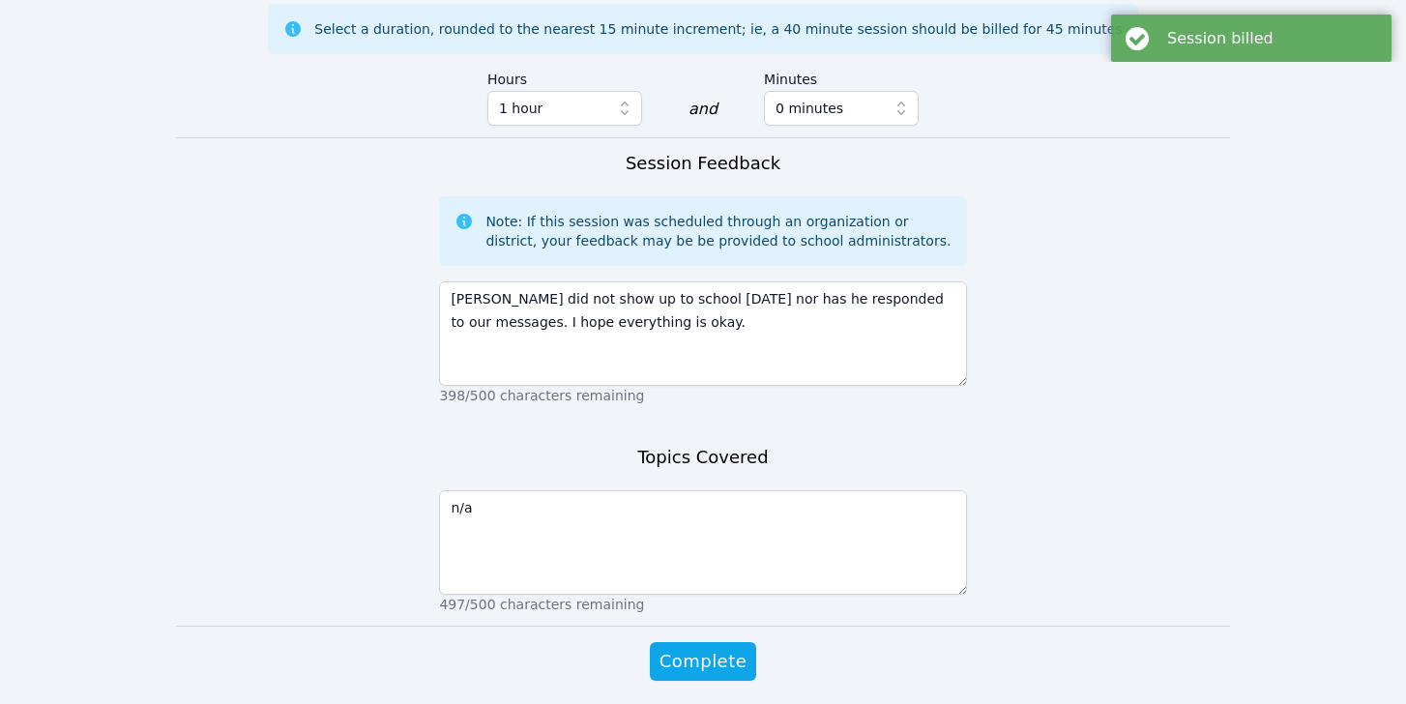
scroll to position [0, 0]
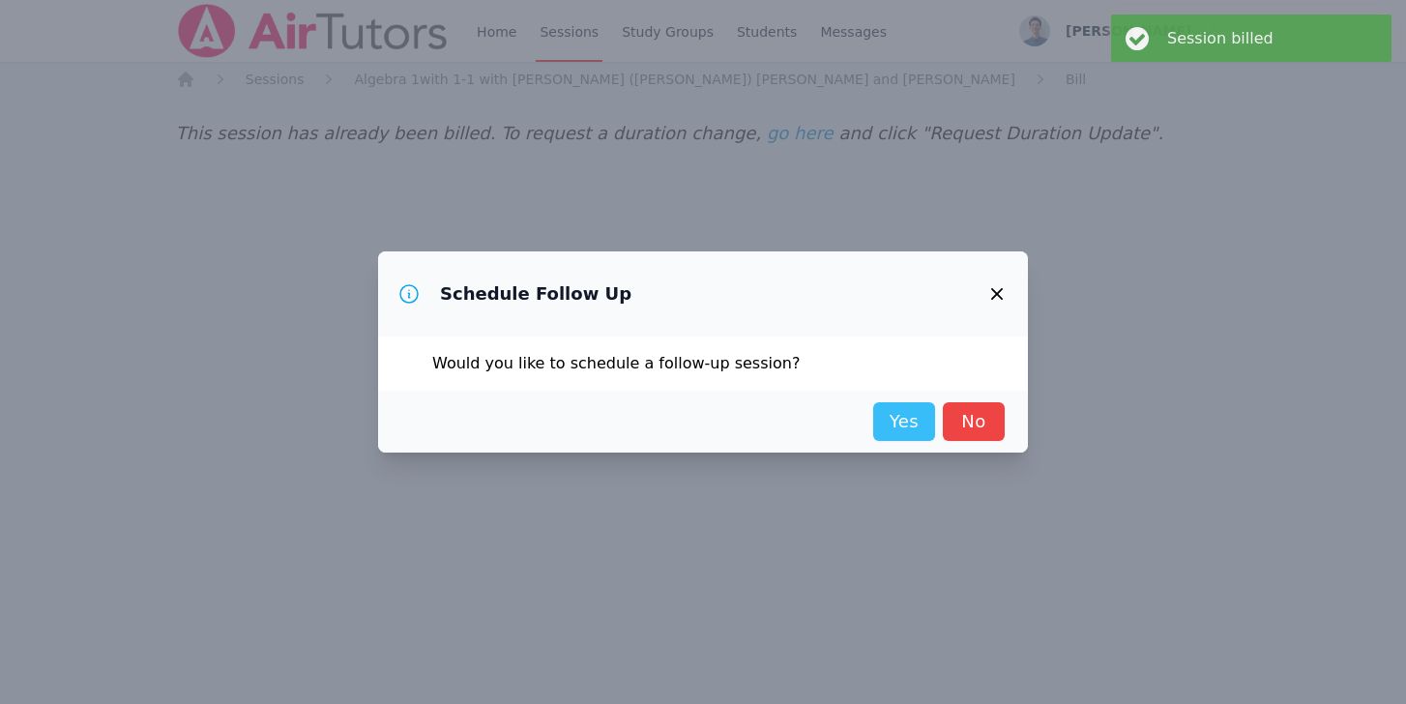
click at [888, 425] on link "Yes" at bounding box center [904, 421] width 62 height 39
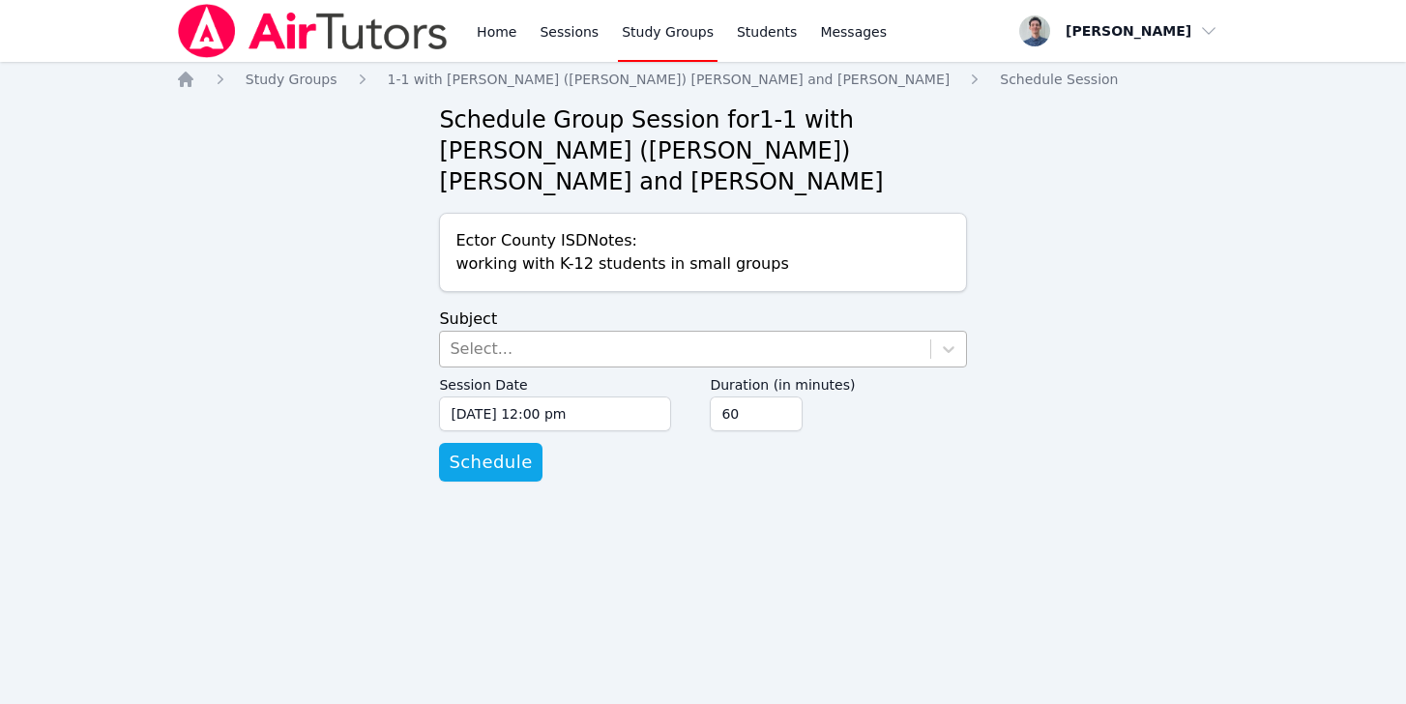
click at [487, 332] on div "Select..." at bounding box center [684, 349] width 489 height 35
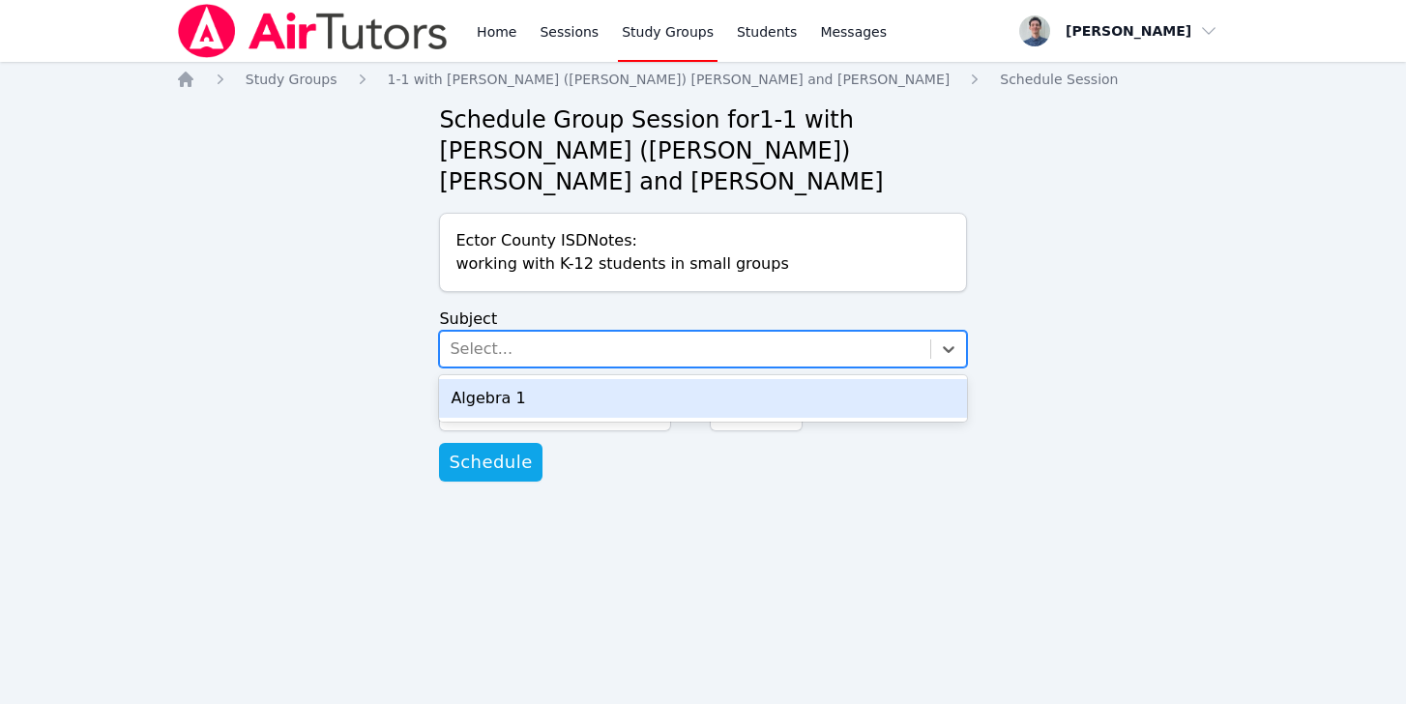
click at [481, 379] on div "Algebra 1" at bounding box center [702, 398] width 527 height 39
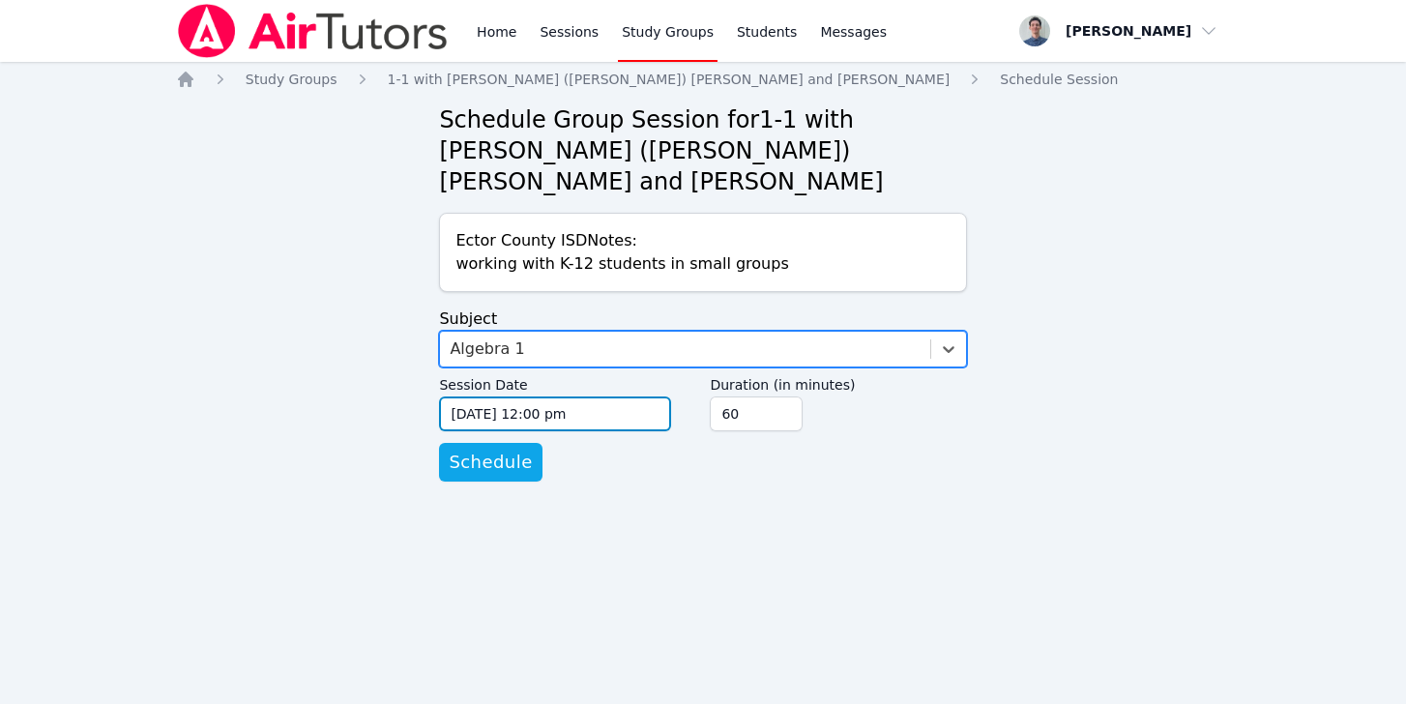
click at [475, 396] on input "[DATE] 12:00 pm" at bounding box center [555, 413] width 232 height 35
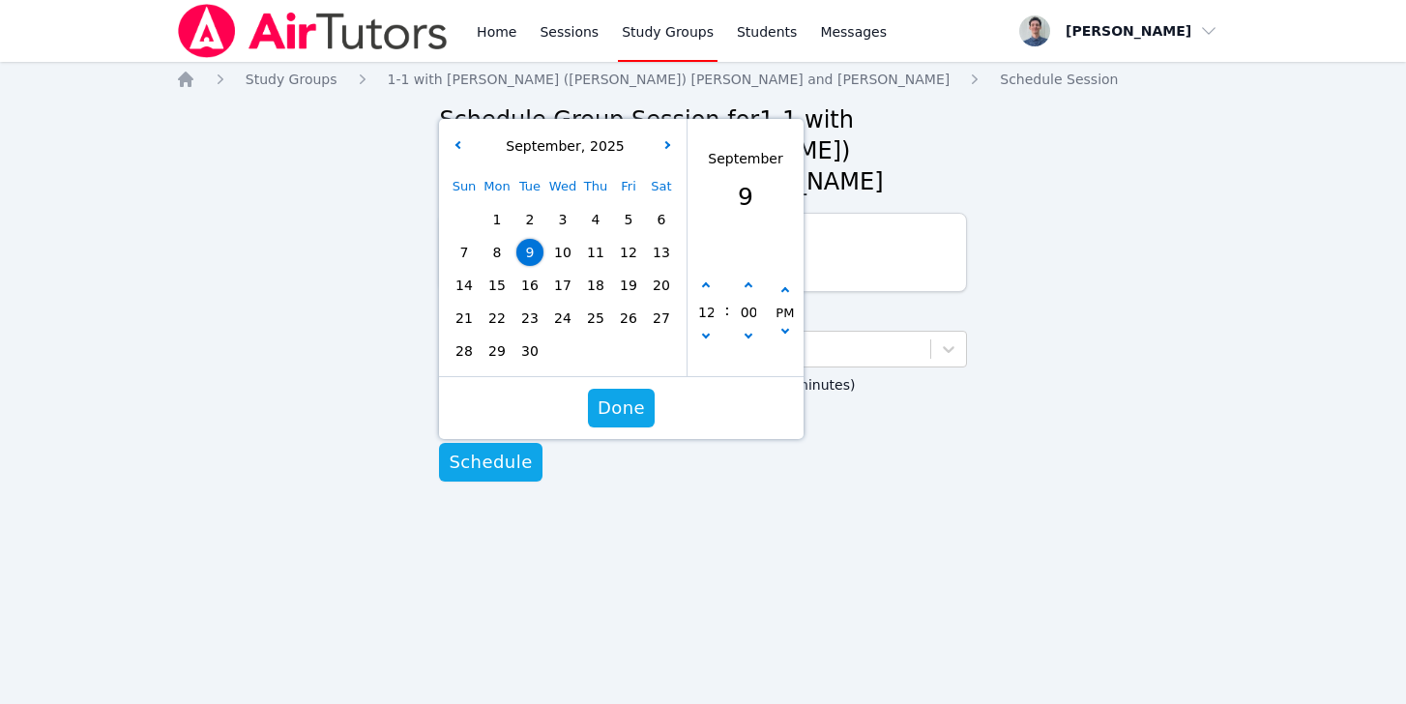
click at [495, 272] on span "15" at bounding box center [496, 285] width 27 height 27
click at [699, 329] on button "button" at bounding box center [705, 338] width 19 height 19
type input "[DATE] 11:00 am"
type input "11"
click at [699, 329] on button "button" at bounding box center [705, 338] width 19 height 19
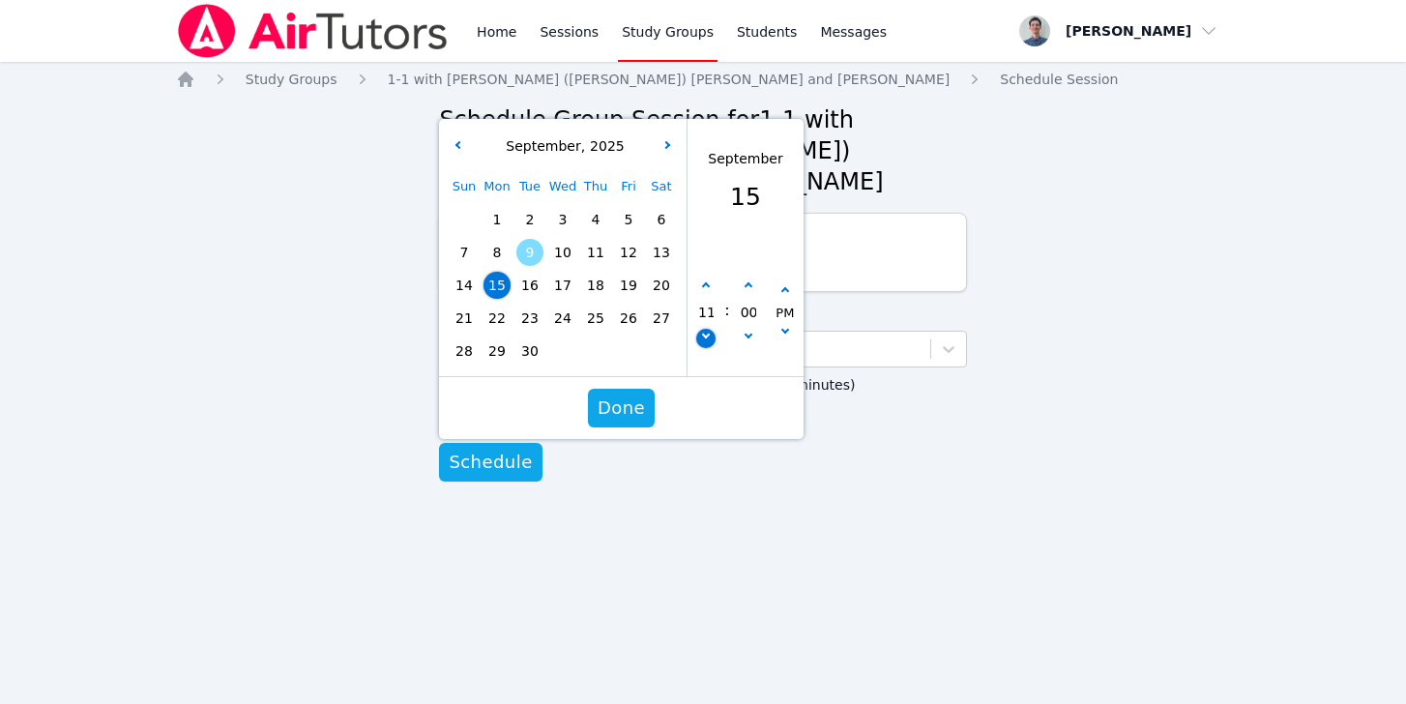
type input "[DATE] 10:00 am"
type input "10"
click at [699, 329] on button "button" at bounding box center [705, 338] width 19 height 19
type input "[DATE] 09:00 am"
type input "09"
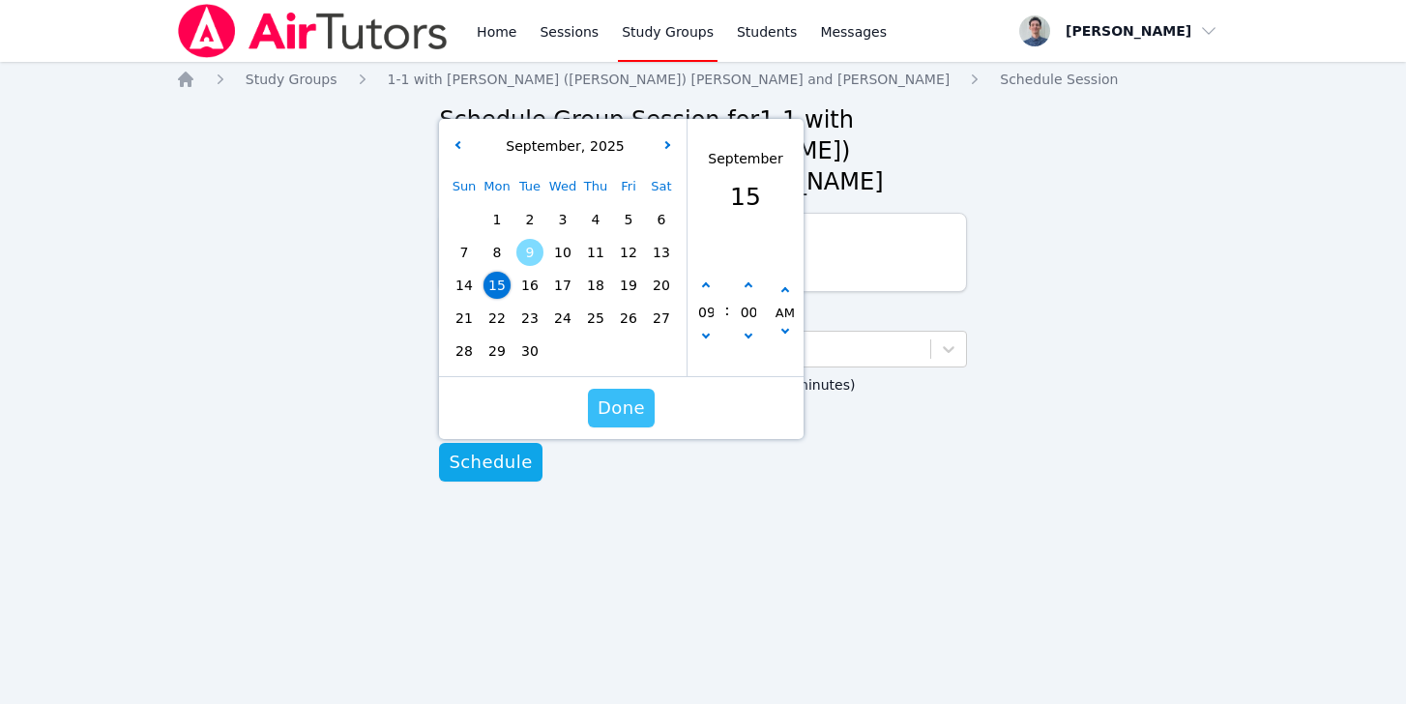
click at [627, 394] on span "Done" at bounding box center [620, 407] width 47 height 27
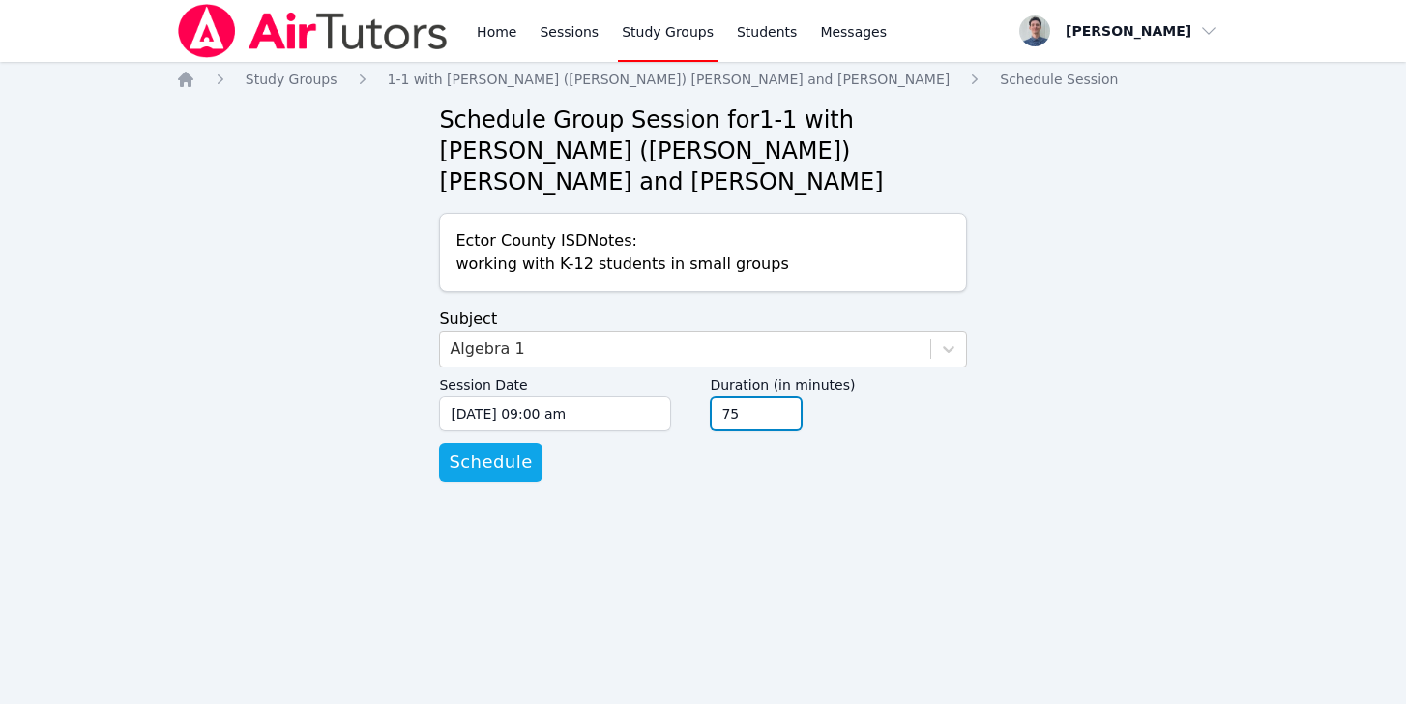
click at [781, 396] on input "75" at bounding box center [756, 413] width 93 height 35
click at [781, 396] on input "90" at bounding box center [756, 413] width 93 height 35
click at [786, 396] on input "105" at bounding box center [756, 413] width 93 height 35
type input "120"
click at [786, 396] on input "120" at bounding box center [756, 413] width 93 height 35
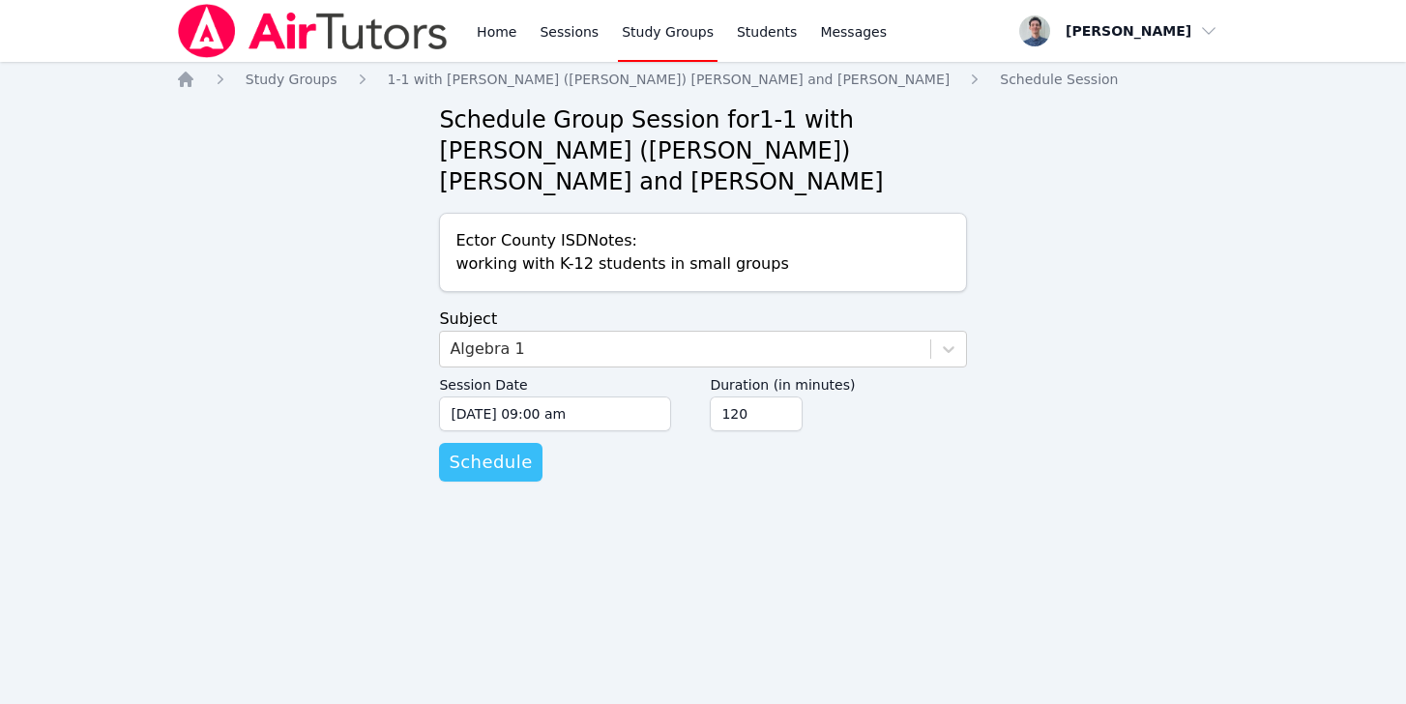
click at [498, 449] on span "Schedule" at bounding box center [490, 462] width 83 height 27
